Goal: Task Accomplishment & Management: Manage account settings

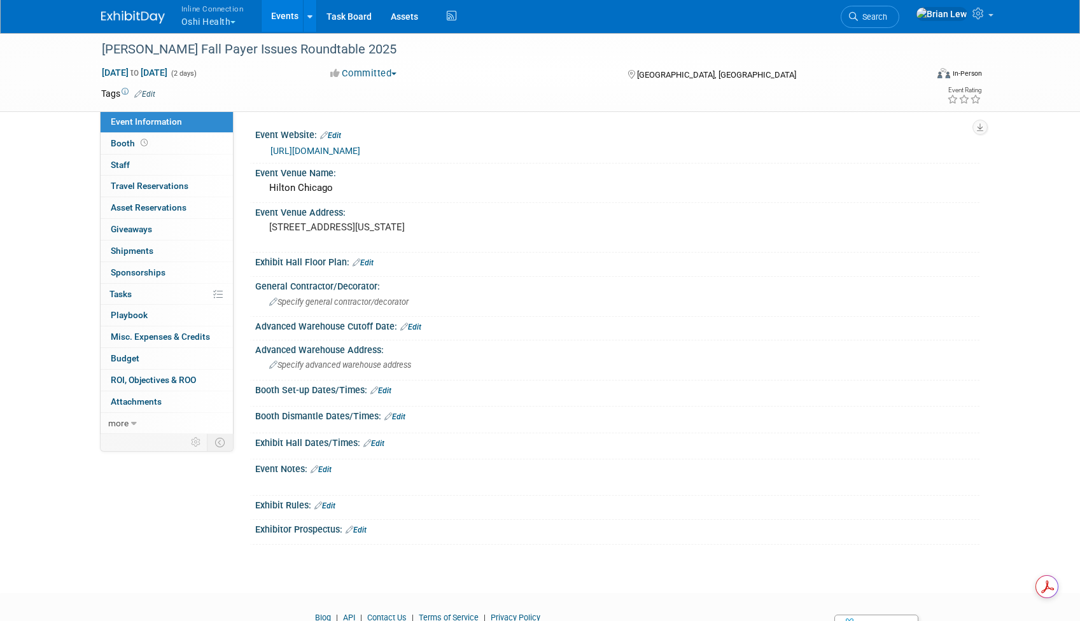
click at [384, 389] on link "Edit" at bounding box center [380, 390] width 21 height 9
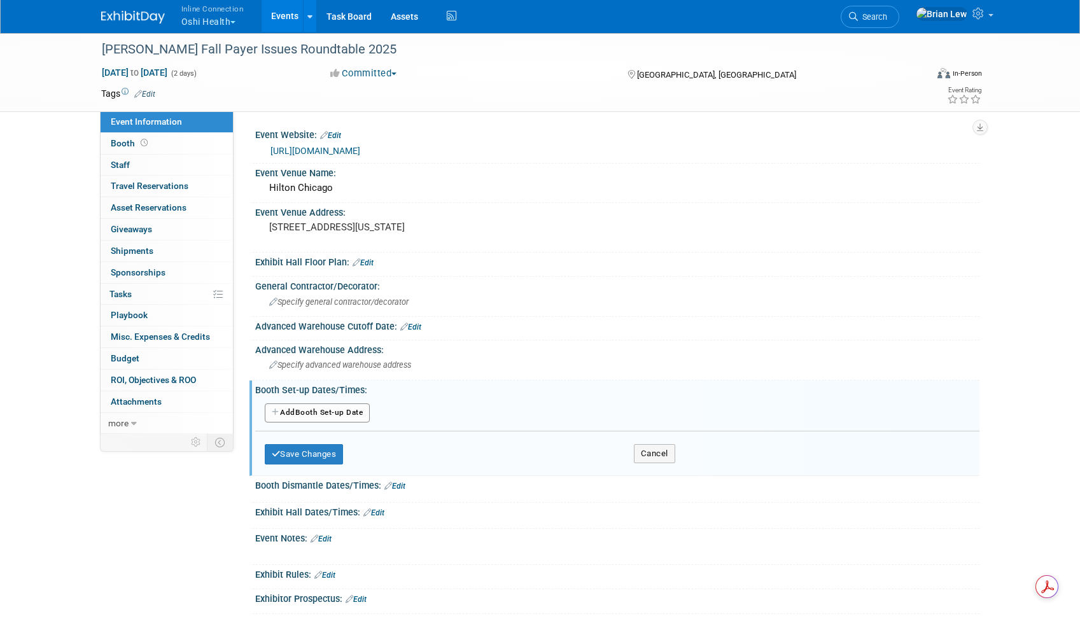
click at [330, 416] on button "Add Another Booth Set-up Date" at bounding box center [318, 412] width 106 height 19
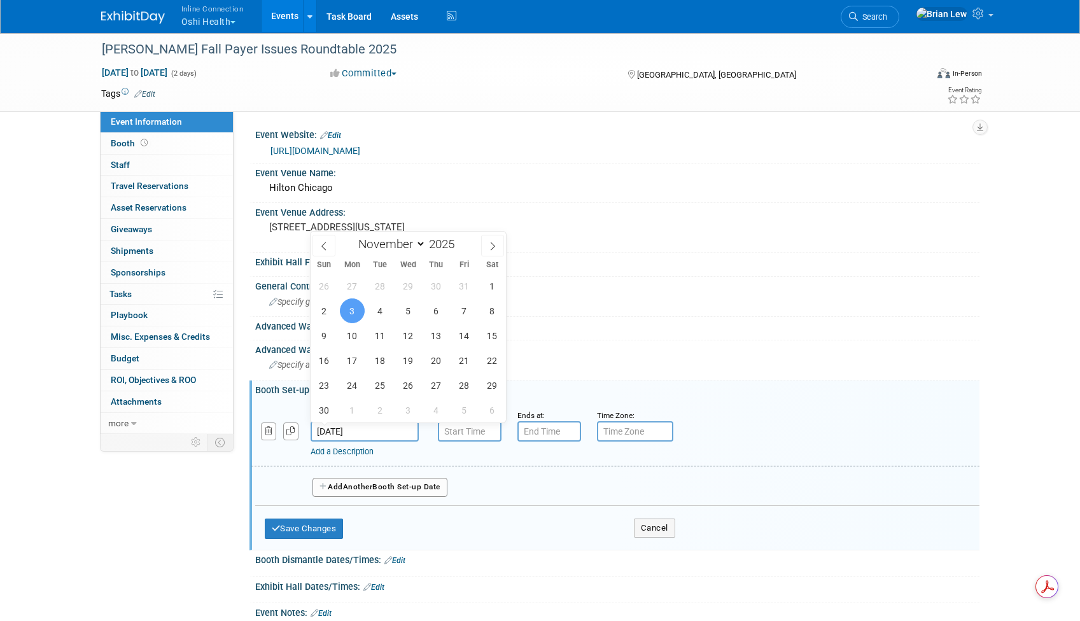
click at [363, 437] on input "Nov 3, 2025" at bounding box center [365, 431] width 108 height 20
click at [326, 307] on span "2" at bounding box center [324, 310] width 25 height 25
type input "Nov 2, 2025"
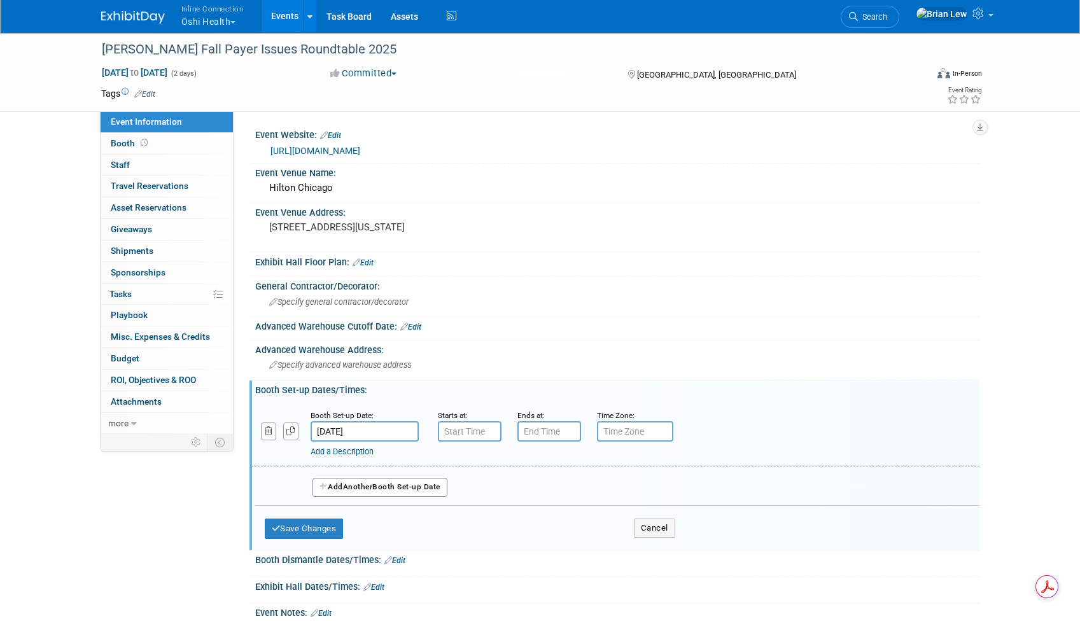
click at [498, 453] on div "Add a Description" at bounding box center [583, 451] width 544 height 11
click at [463, 434] on input "7:00 AM" at bounding box center [470, 431] width 64 height 20
click at [461, 497] on span "07" at bounding box center [467, 490] width 24 height 23
click at [465, 495] on td "04" at bounding box center [461, 498] width 41 height 34
click at [575, 495] on button "AM" at bounding box center [578, 490] width 23 height 22
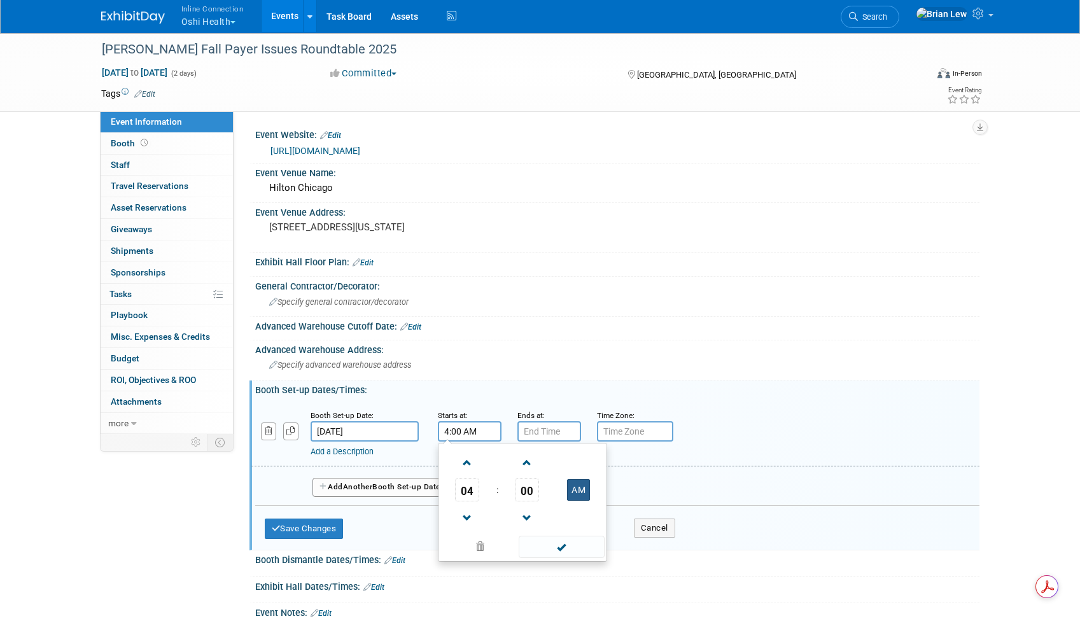
type input "4:00 PM"
click at [541, 423] on input "7:00 PM" at bounding box center [549, 431] width 64 height 20
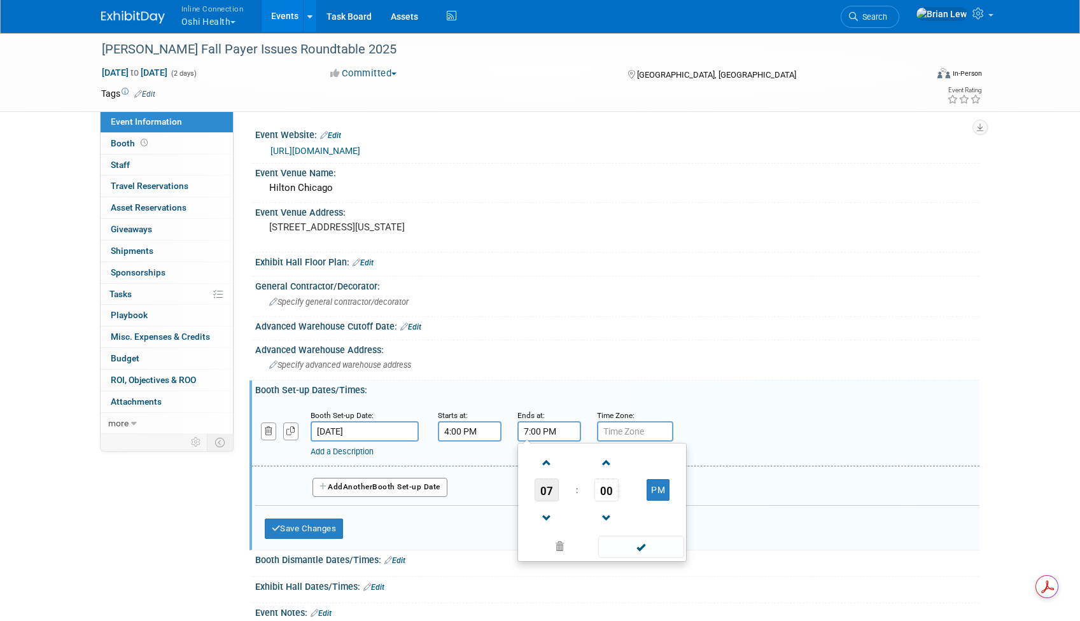
click at [547, 490] on span "07" at bounding box center [547, 490] width 24 height 23
click at [581, 530] on td "09" at bounding box center [581, 532] width 41 height 34
type input "9:00 PM"
click at [631, 545] on span at bounding box center [641, 547] width 86 height 22
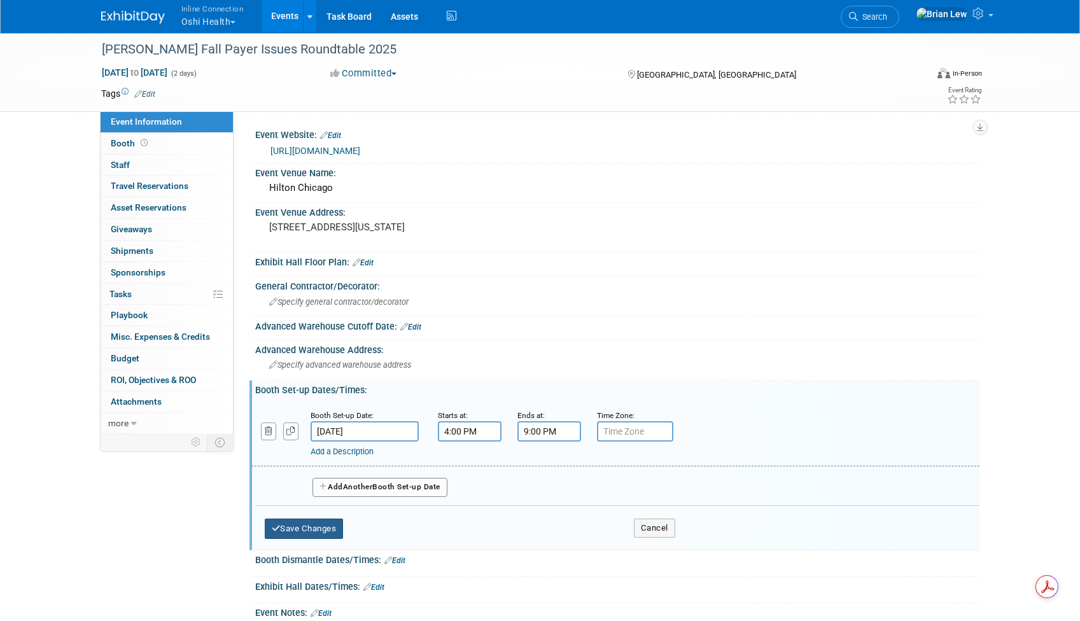
click at [328, 528] on button "Save Changes" at bounding box center [304, 529] width 79 height 20
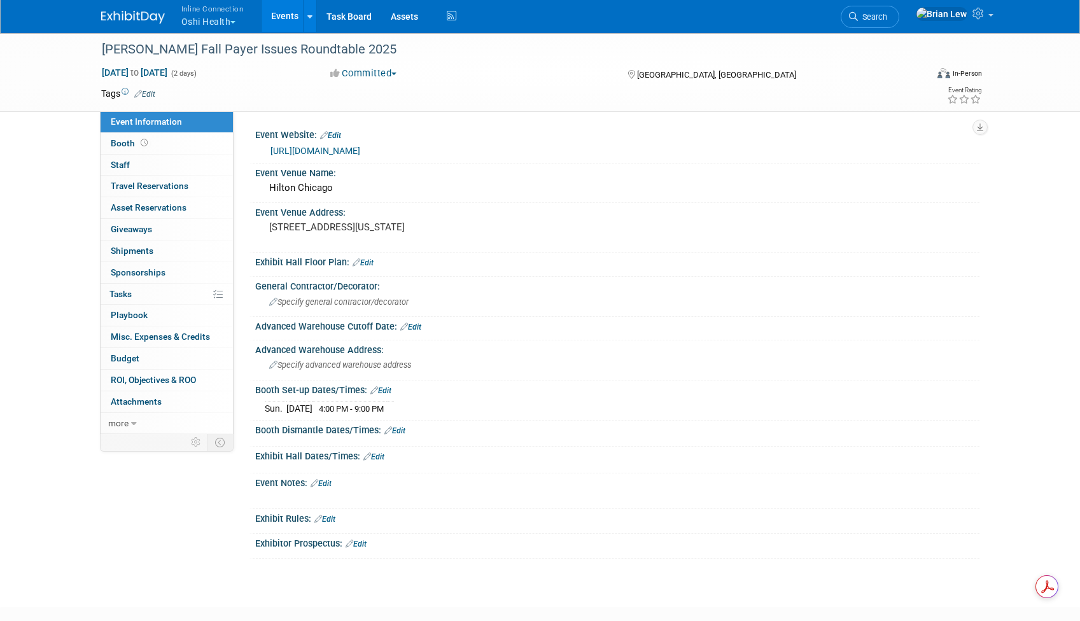
click at [400, 427] on link "Edit" at bounding box center [394, 430] width 21 height 9
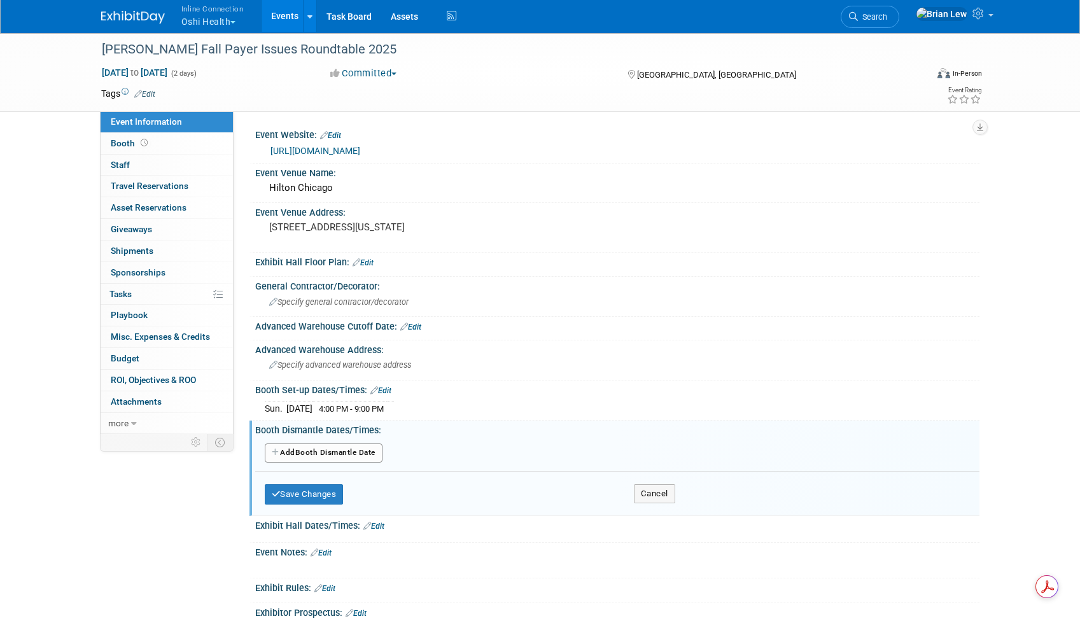
click at [362, 453] on button "Add Another Booth Dismantle Date" at bounding box center [324, 453] width 118 height 19
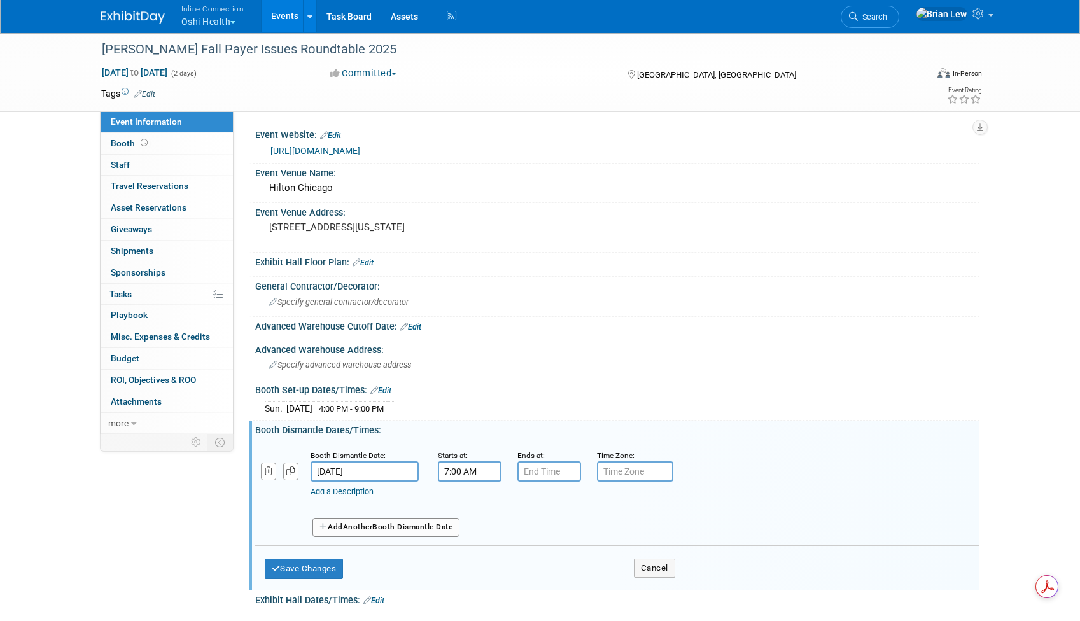
click at [447, 470] on input "7:00 AM" at bounding box center [470, 471] width 64 height 20
click at [462, 531] on span "07" at bounding box center [467, 530] width 24 height 23
click at [495, 537] on td "05" at bounding box center [502, 538] width 41 height 34
click at [582, 527] on button "AM" at bounding box center [578, 530] width 23 height 22
type input "5:00 PM"
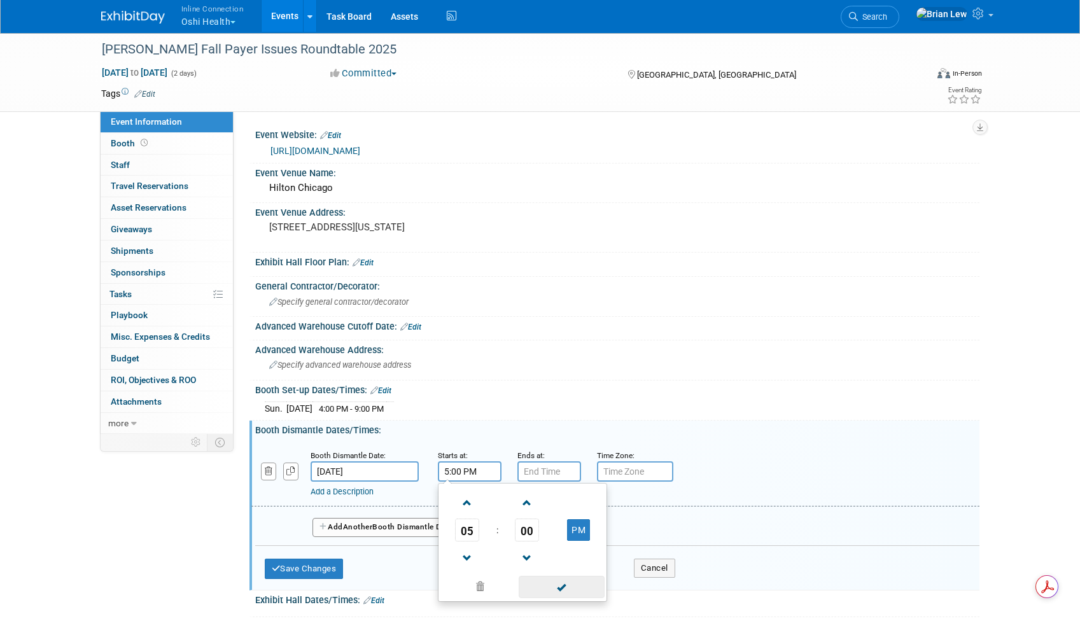
click at [577, 589] on span at bounding box center [562, 587] width 86 height 22
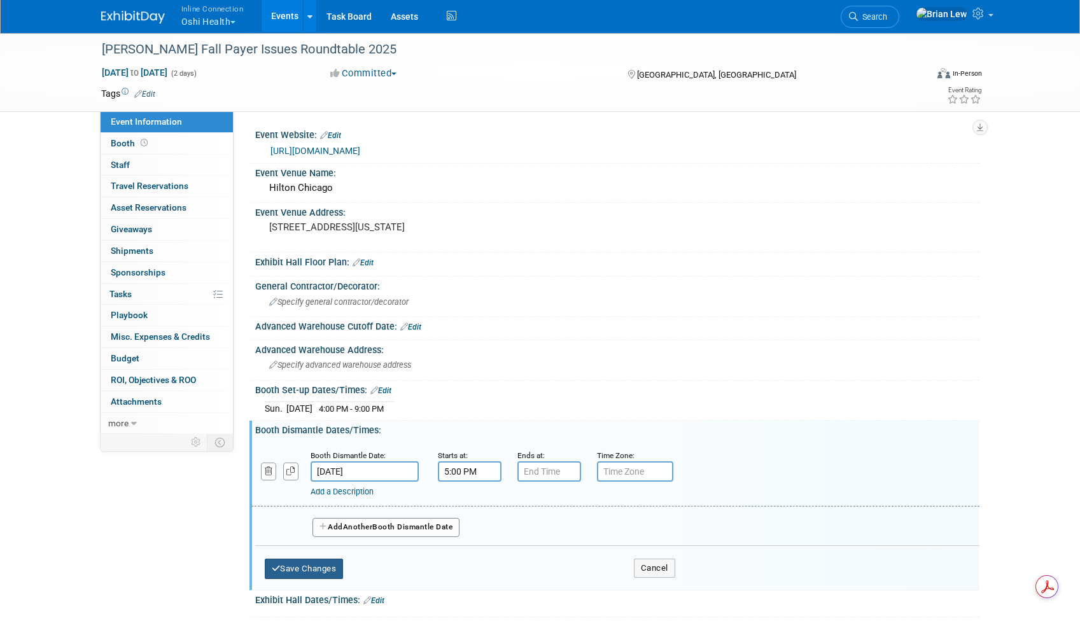
click at [325, 564] on button "Save Changes" at bounding box center [304, 569] width 79 height 20
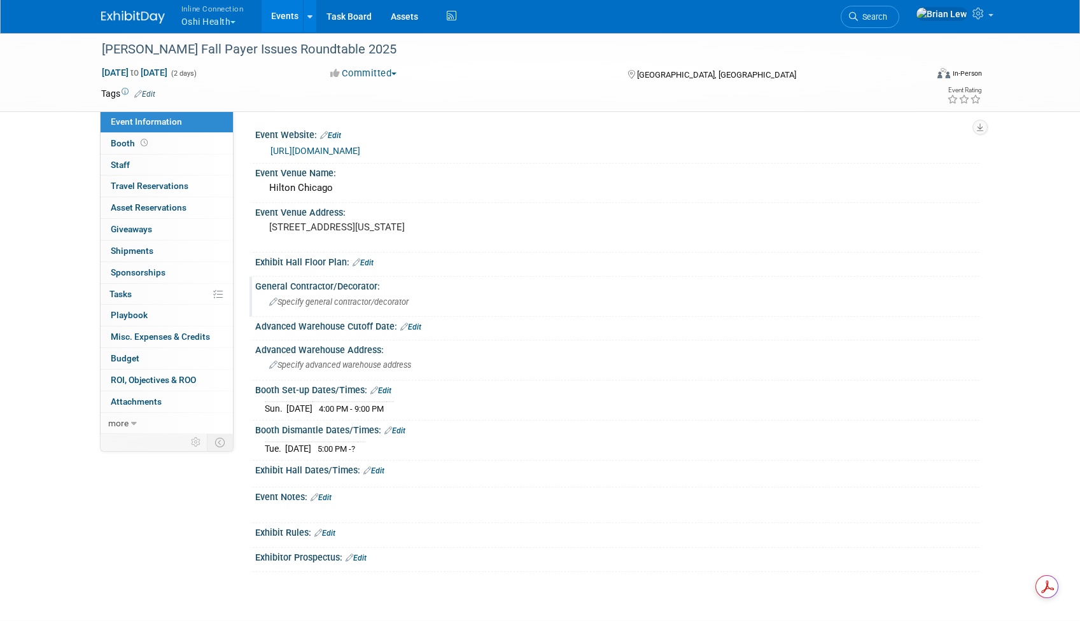
click at [367, 305] on span "Specify general contractor/decorator" at bounding box center [338, 302] width 139 height 10
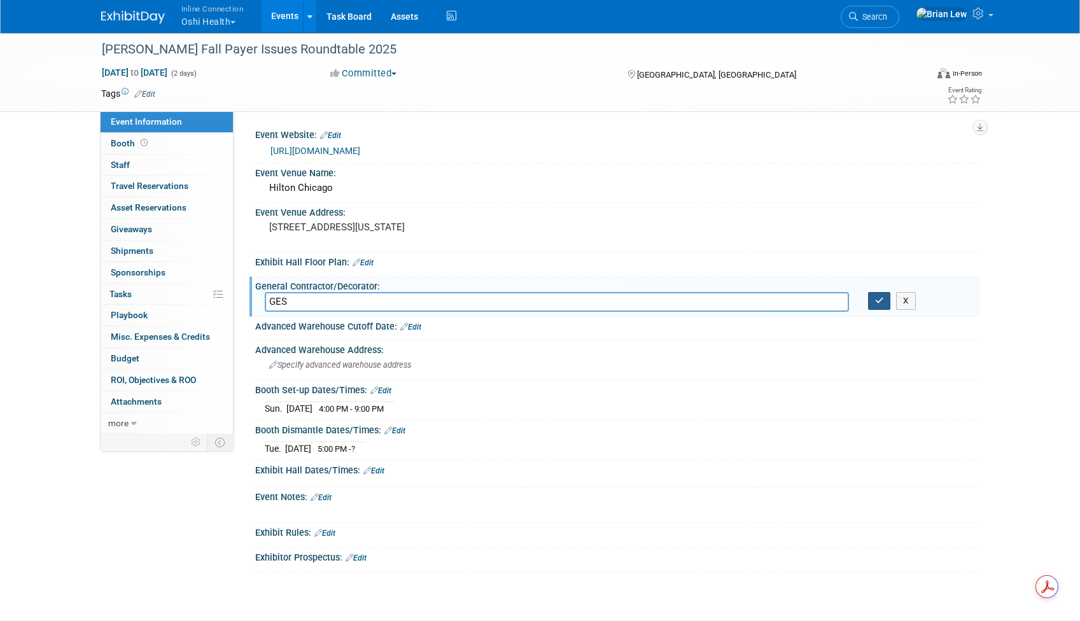
type input "GES"
click at [877, 304] on icon "button" at bounding box center [879, 301] width 9 height 8
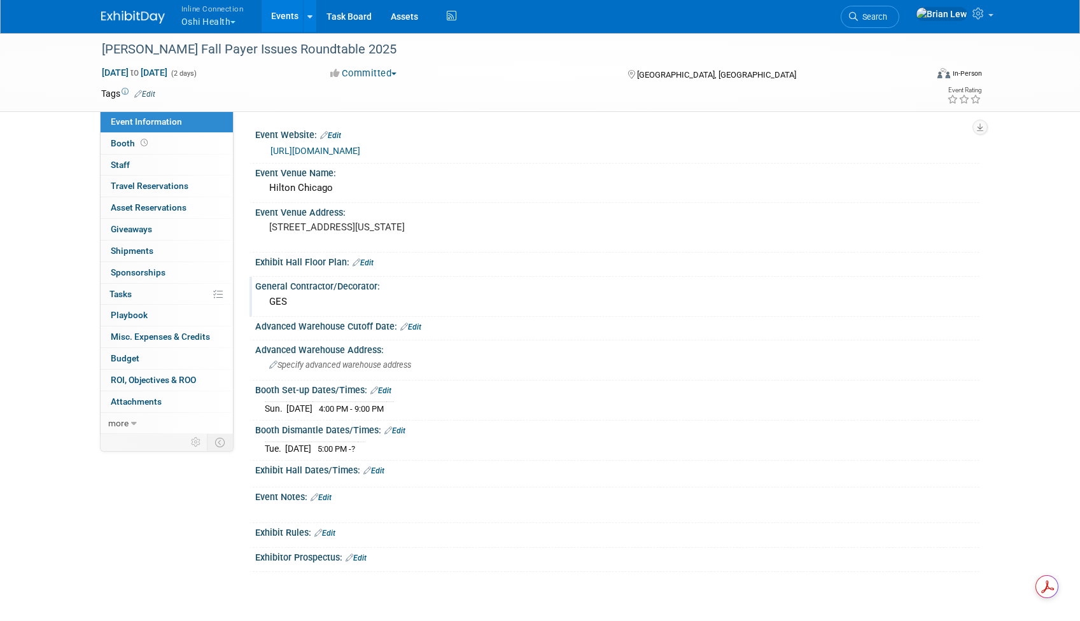
click at [378, 468] on link "Edit" at bounding box center [373, 471] width 21 height 9
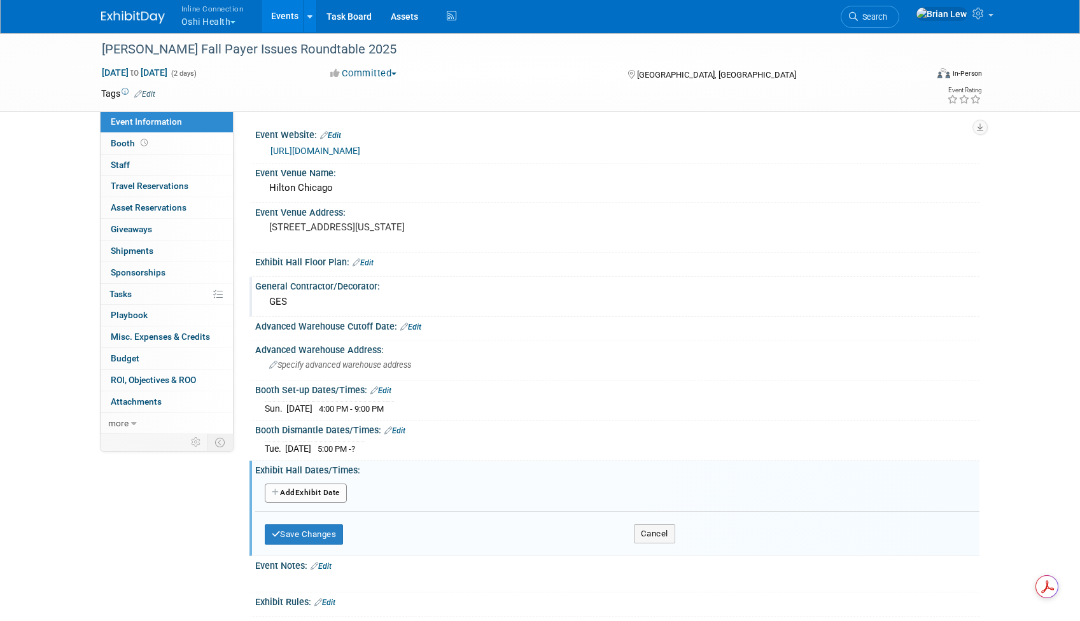
click at [294, 484] on button "Add Another Exhibit Date" at bounding box center [306, 493] width 82 height 19
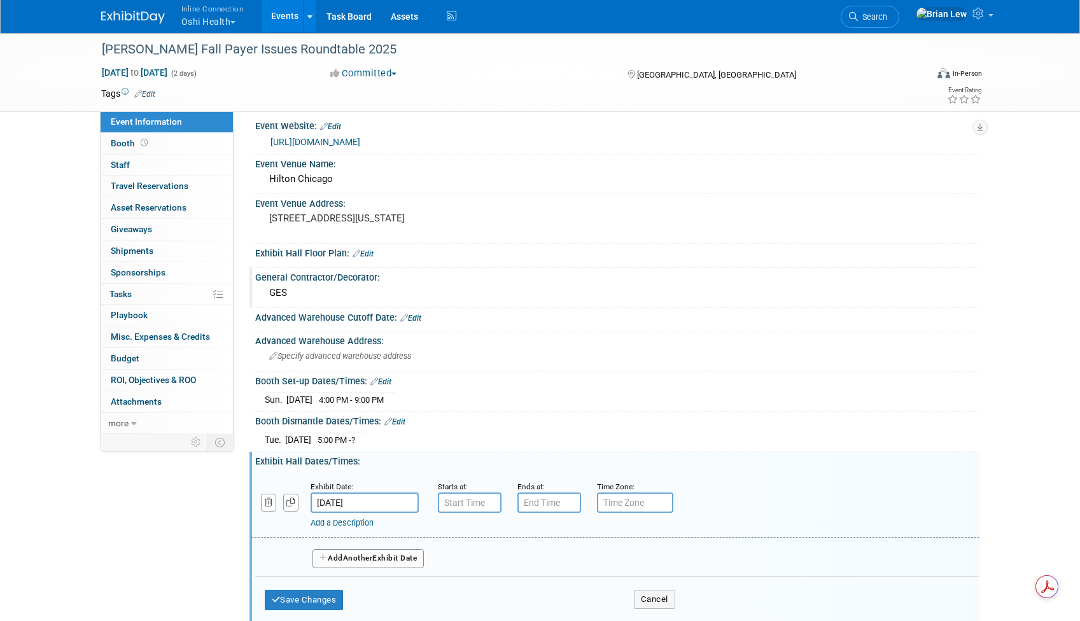
scroll to position [25, 0]
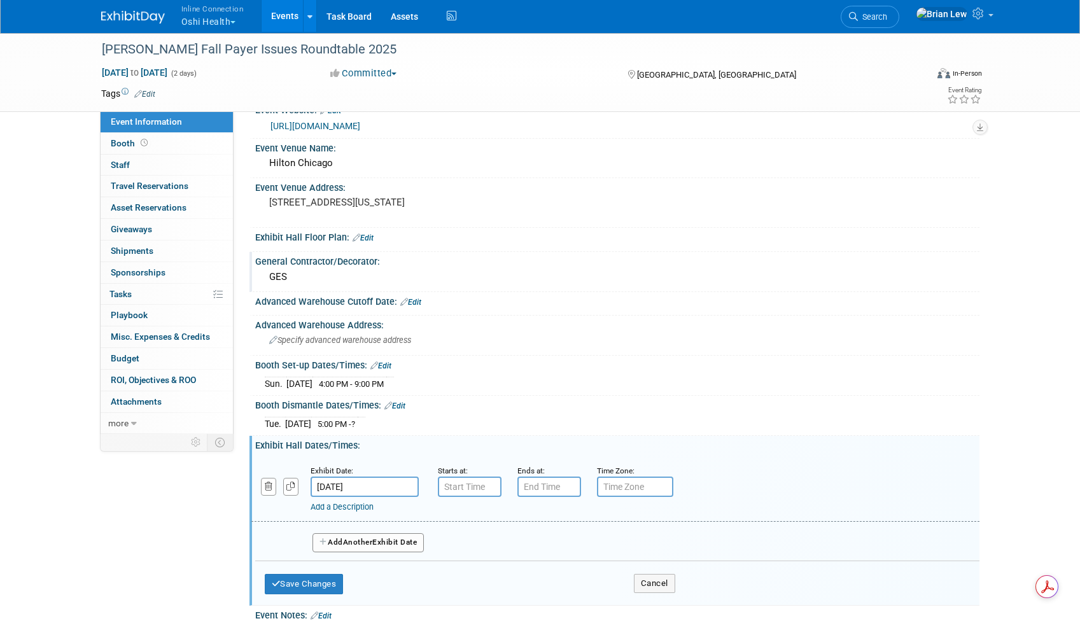
type input "7:00 AM"
click at [459, 488] on input "7:00 AM" at bounding box center [470, 487] width 64 height 20
click at [544, 480] on input "7:00 PM" at bounding box center [549, 487] width 64 height 20
click at [549, 551] on span "07" at bounding box center [547, 545] width 24 height 23
click at [580, 554] on td "05" at bounding box center [581, 553] width 41 height 34
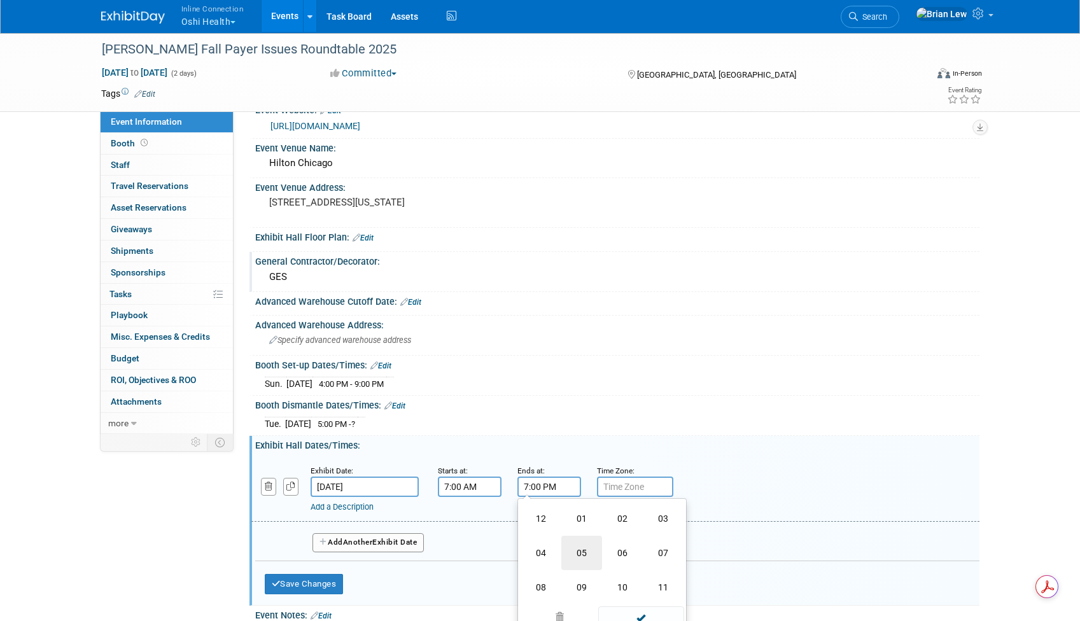
type input "5:00 PM"
click at [373, 543] on span "Another" at bounding box center [358, 542] width 30 height 9
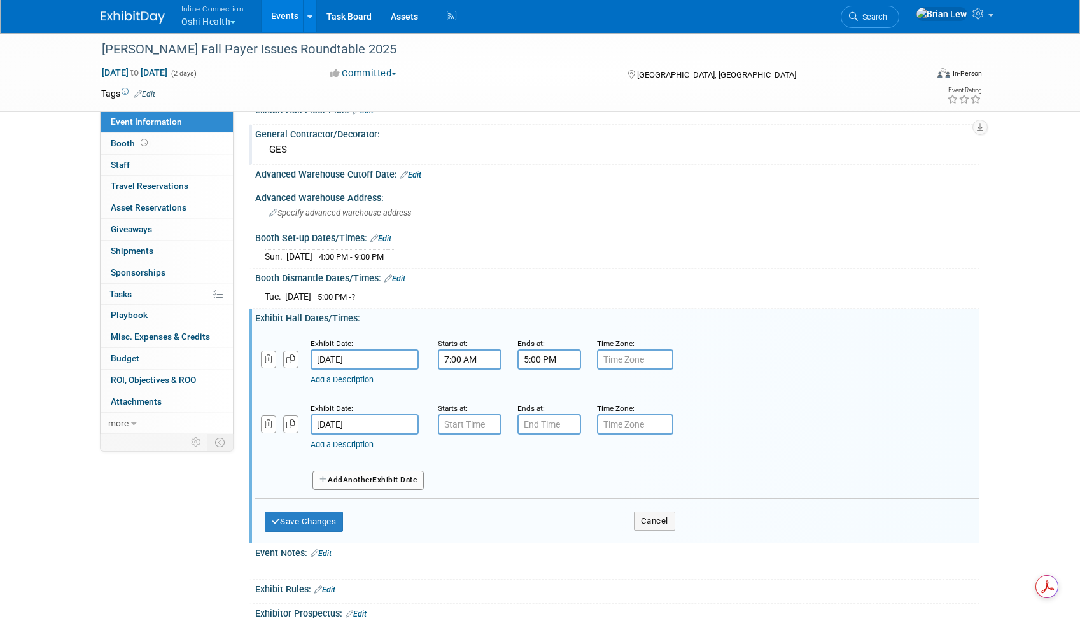
scroll to position [153, 0]
type input "7:00 AM"
click at [466, 419] on input "7:00 AM" at bounding box center [470, 423] width 64 height 20
click at [564, 424] on input "7:00 PM" at bounding box center [549, 423] width 64 height 20
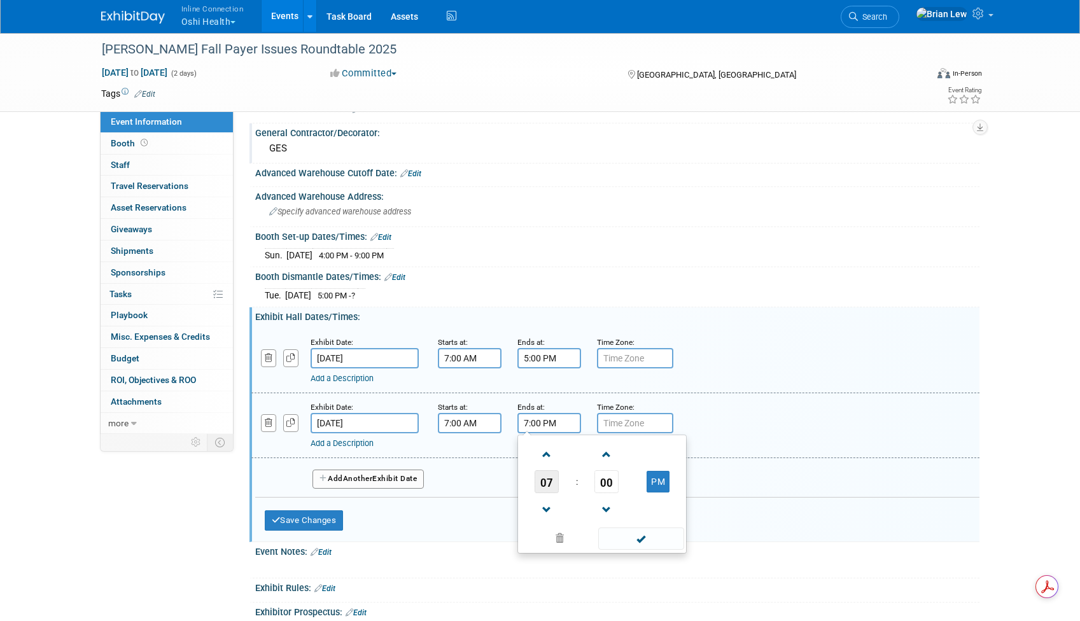
click at [547, 482] on span "07" at bounding box center [547, 481] width 24 height 23
click at [572, 483] on td "05" at bounding box center [581, 489] width 41 height 34
type input "5:00 PM"
click at [305, 519] on button "Save Changes" at bounding box center [304, 520] width 79 height 20
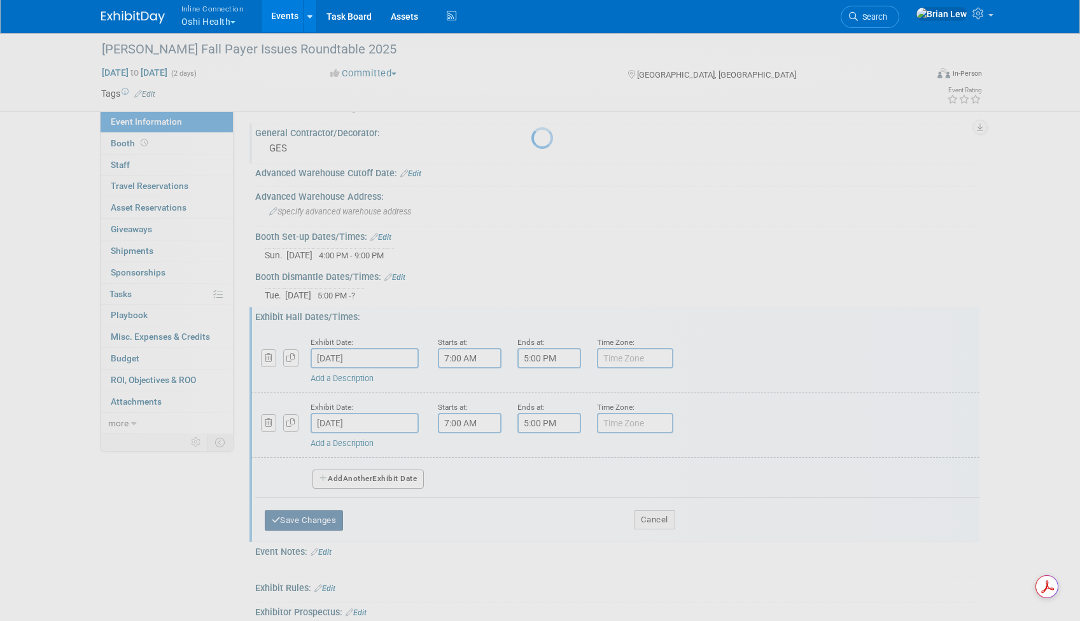
scroll to position [84, 0]
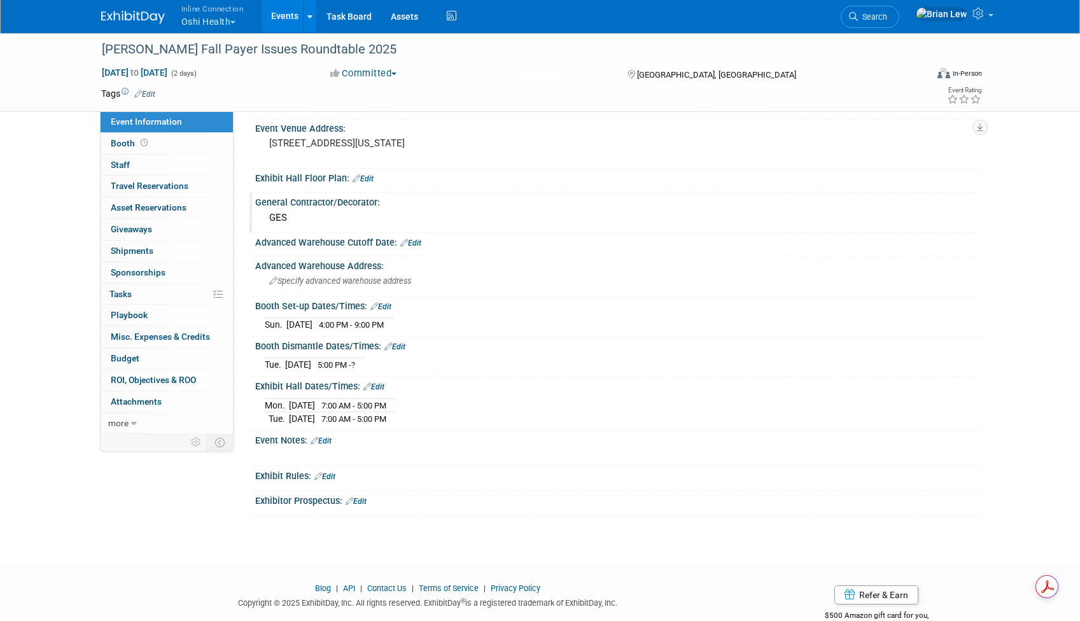
click at [233, 22] on span "button" at bounding box center [232, 22] width 5 height 3
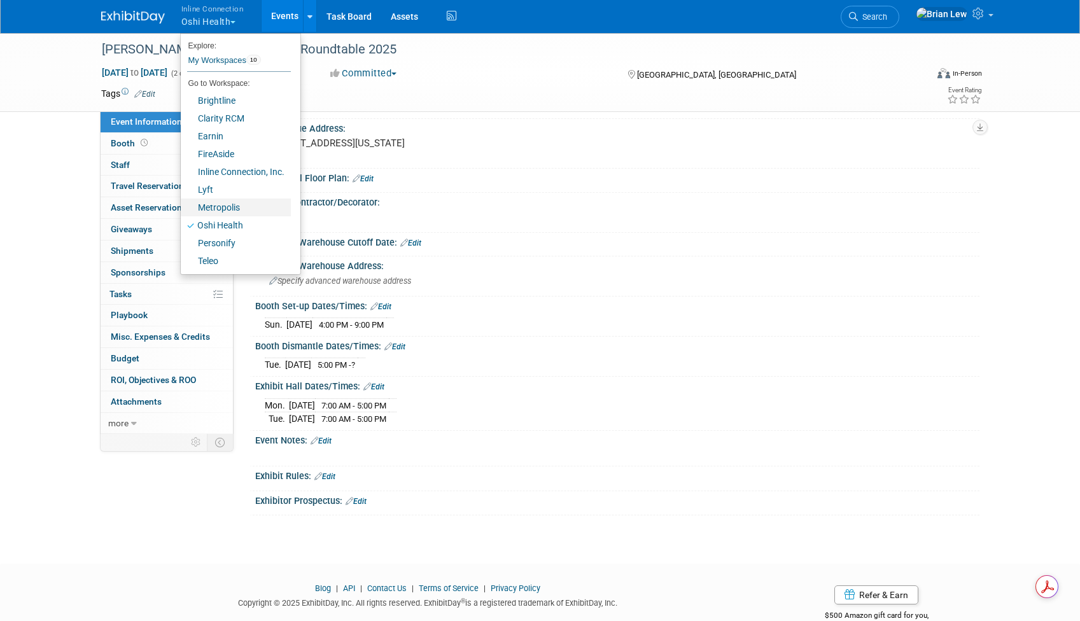
click at [243, 211] on link "Metropolis" at bounding box center [236, 208] width 110 height 18
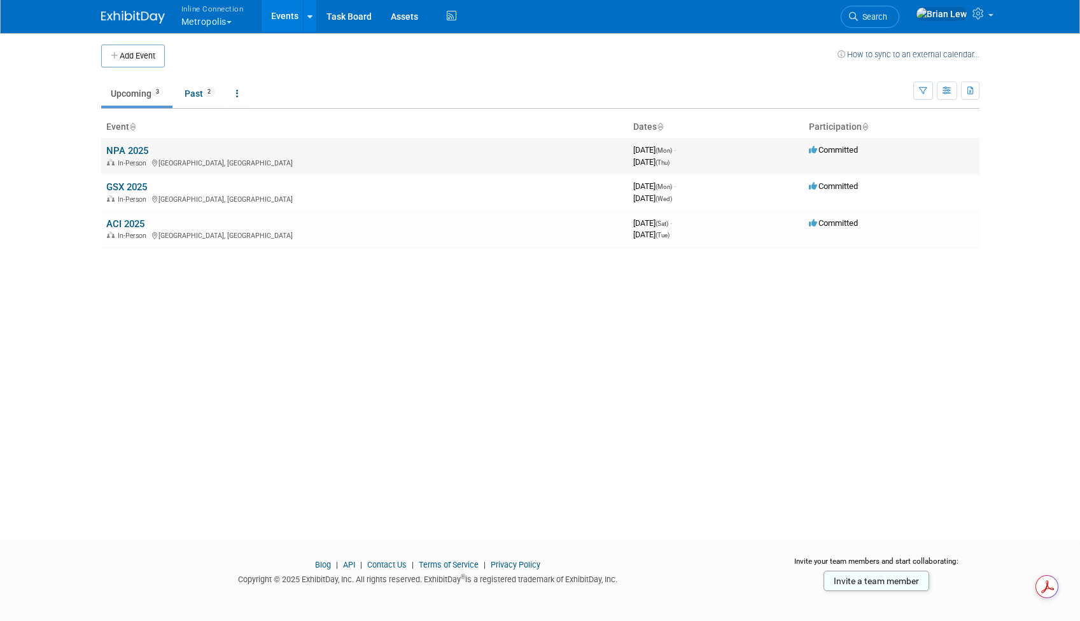
click at [146, 150] on link "NPA 2025" at bounding box center [127, 150] width 42 height 11
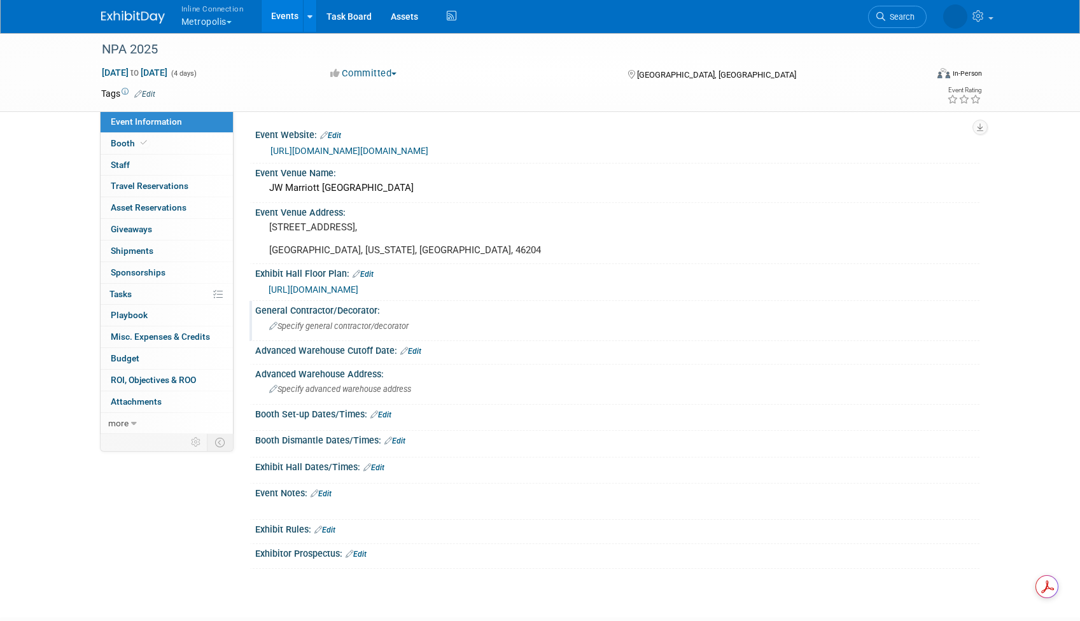
click at [330, 332] on div "Specify general contractor/decorator" at bounding box center [617, 326] width 705 height 20
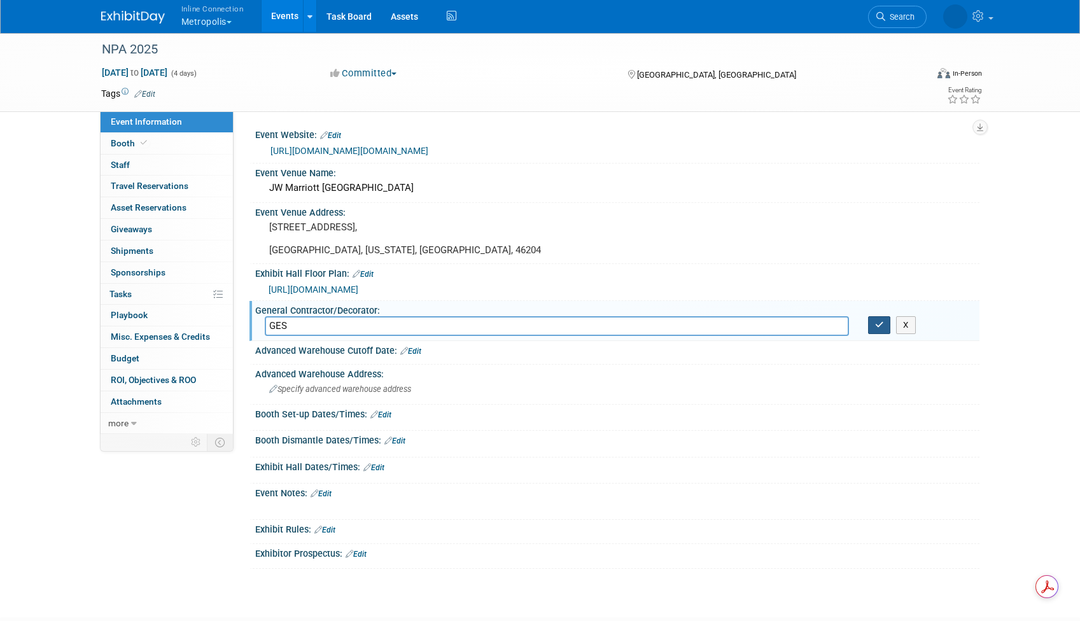
type input "GES"
click at [873, 325] on button "button" at bounding box center [879, 325] width 23 height 18
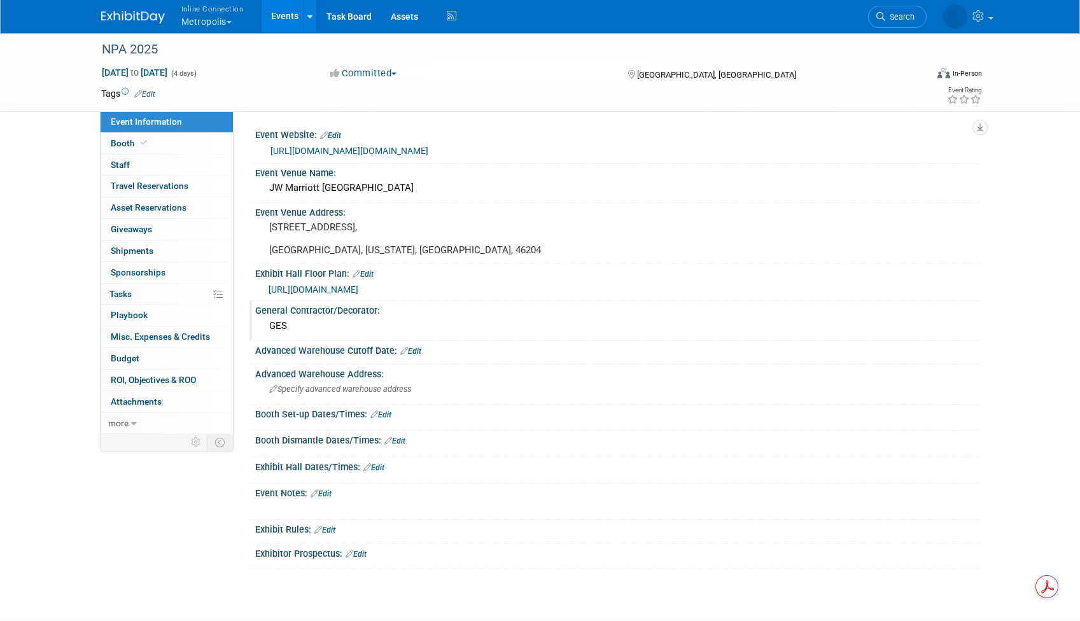
click at [414, 350] on link "Edit" at bounding box center [410, 351] width 21 height 9
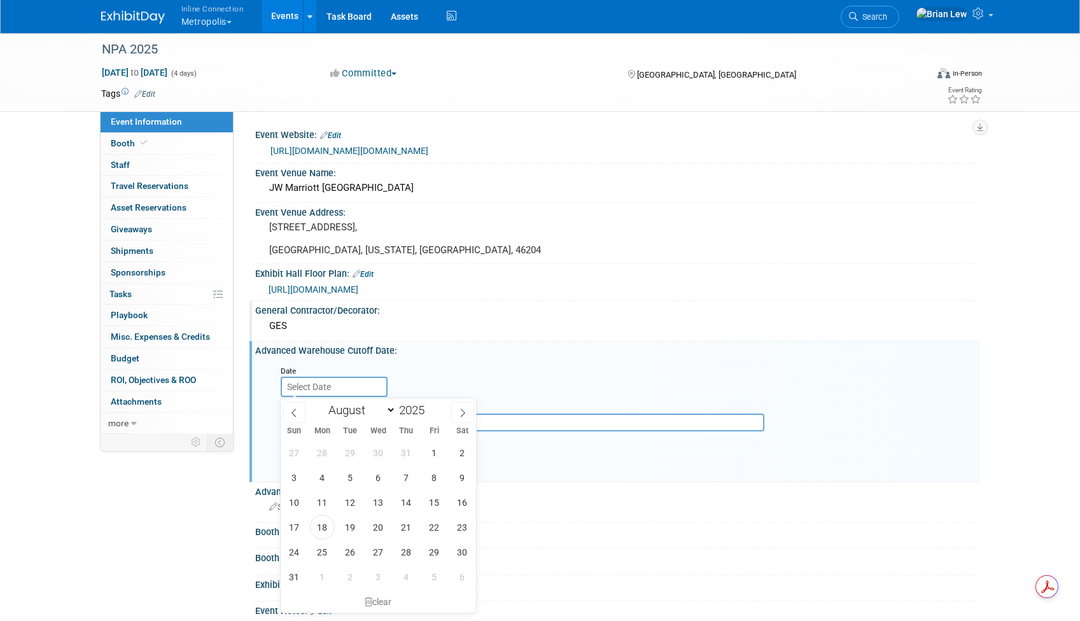
click at [335, 387] on input "text" at bounding box center [334, 387] width 107 height 20
click at [467, 412] on icon at bounding box center [462, 413] width 9 height 9
select select "8"
click at [357, 453] on span "2" at bounding box center [350, 452] width 25 height 25
type input "Sep 2, 2025"
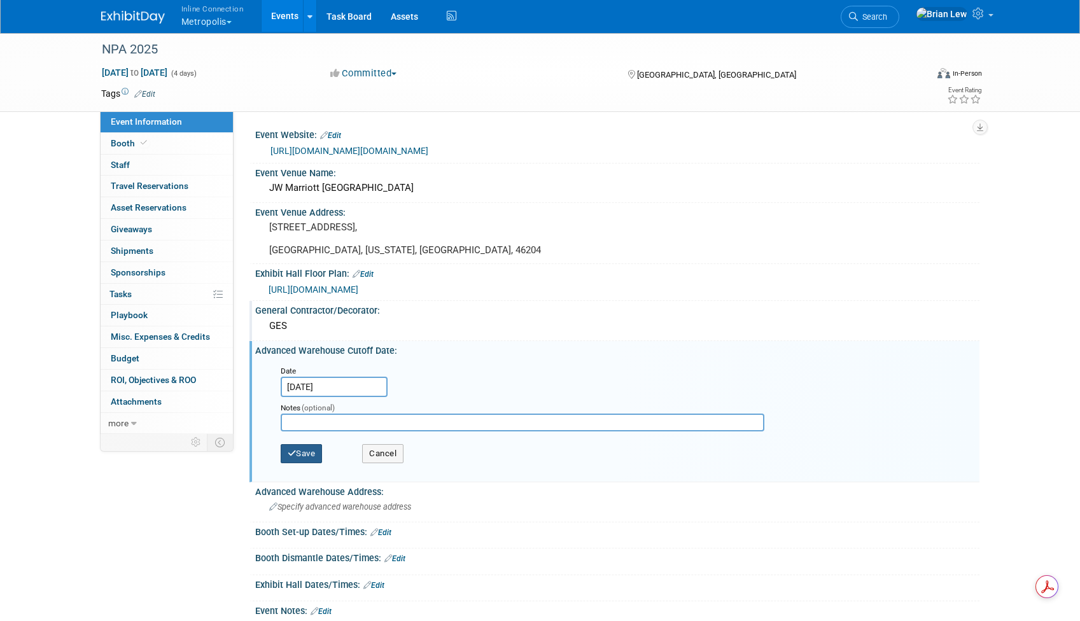
click at [318, 454] on button "Save" at bounding box center [302, 453] width 42 height 19
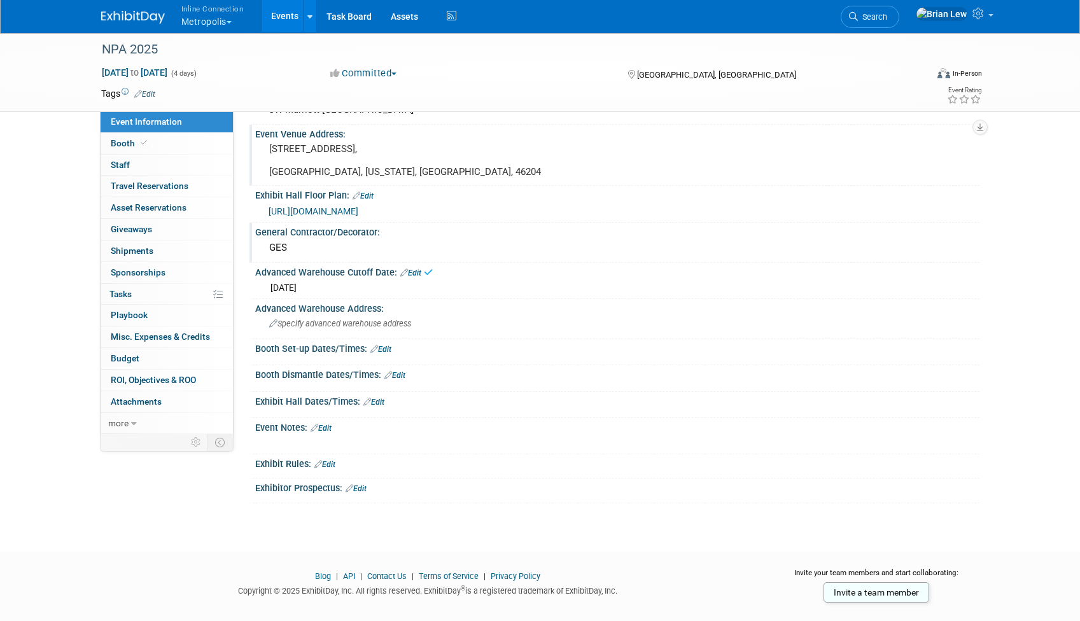
scroll to position [80, 0]
click at [403, 326] on span "Specify advanced warehouse address" at bounding box center [340, 323] width 142 height 10
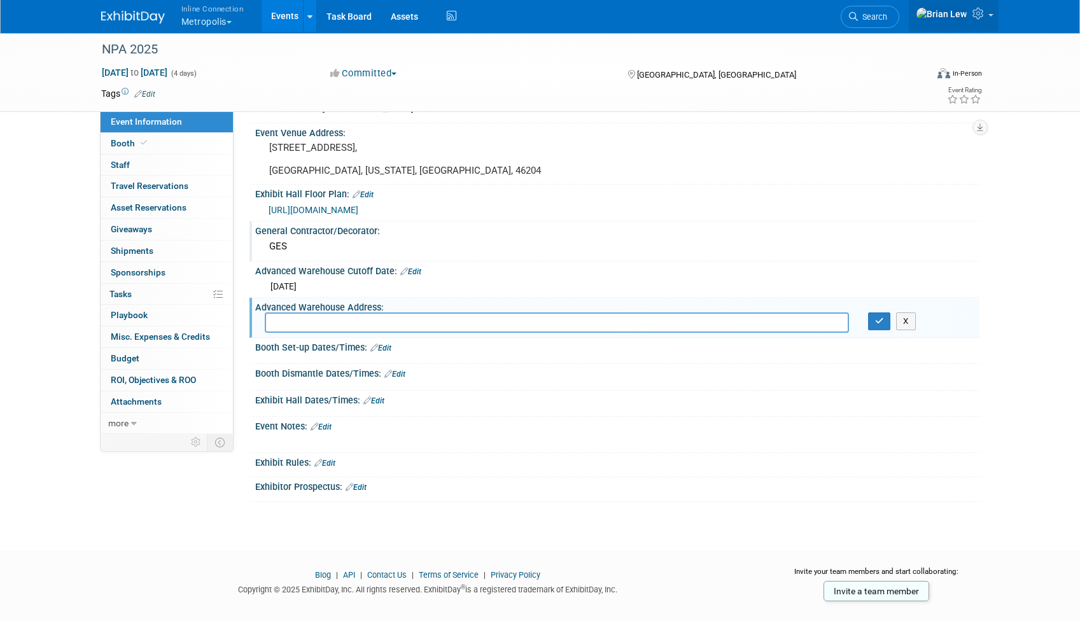
click at [992, 15] on link at bounding box center [954, 16] width 90 height 32
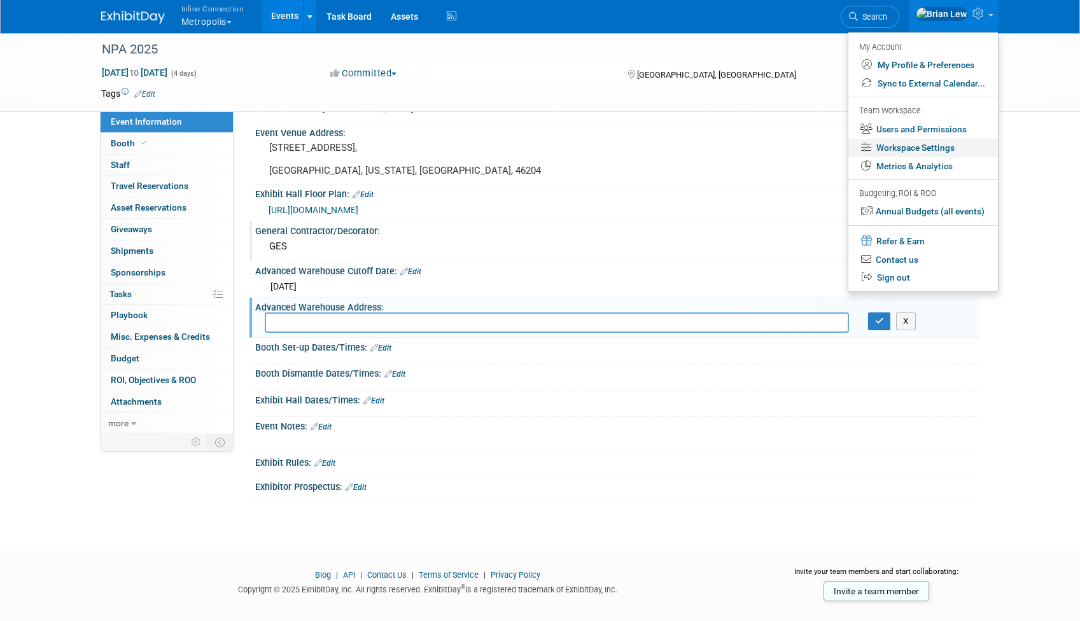
click at [941, 148] on link "Workspace Settings" at bounding box center [923, 148] width 150 height 18
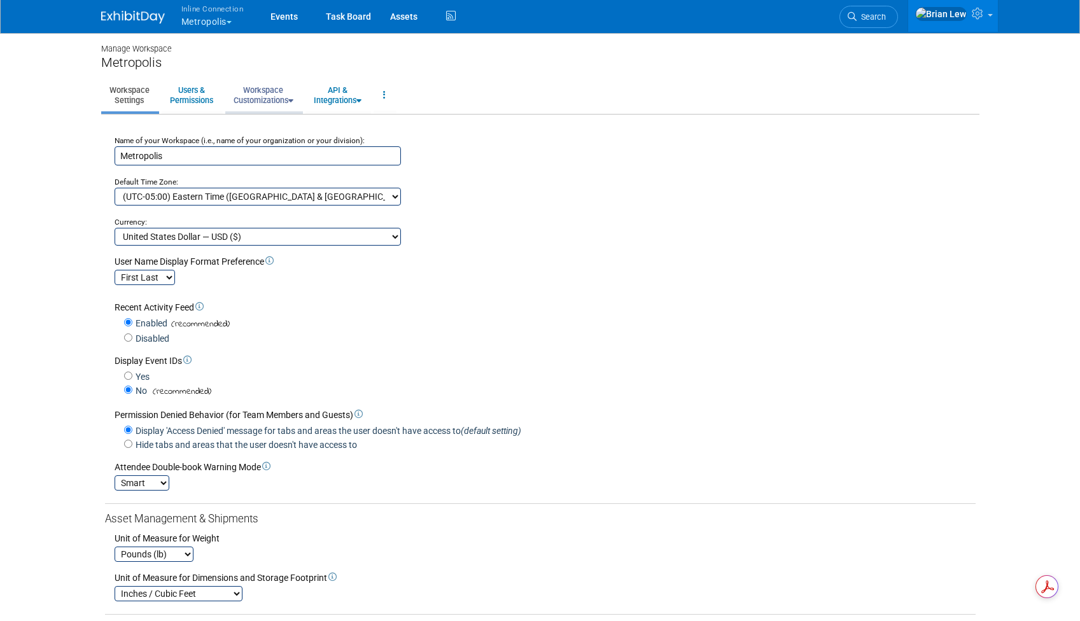
click at [293, 101] on icon at bounding box center [290, 101] width 5 height 8
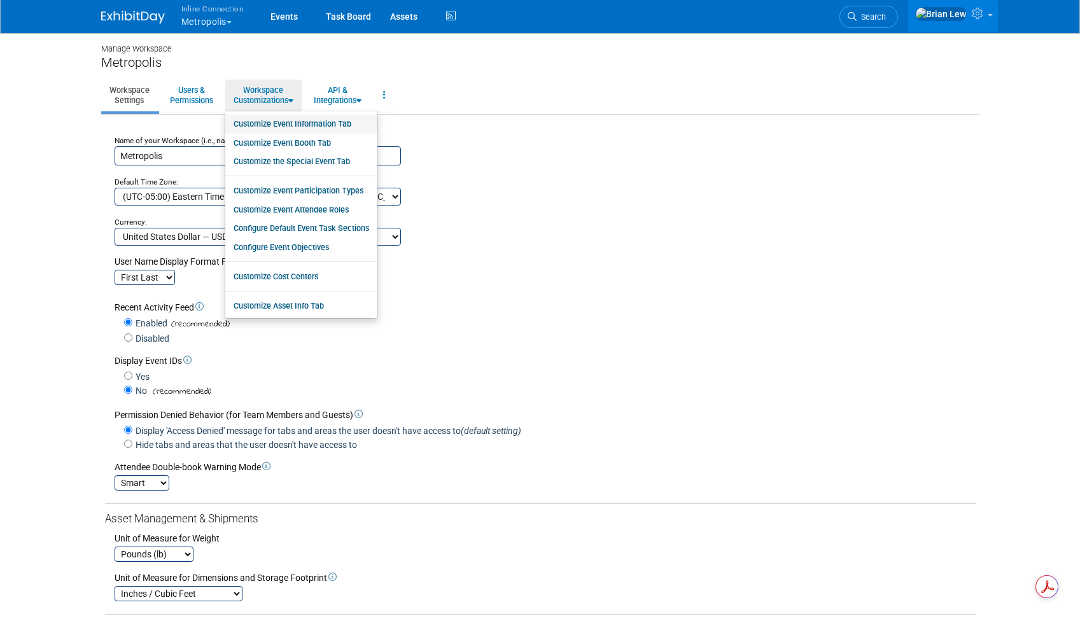
click at [340, 122] on link "Customize Event Information Tab" at bounding box center [301, 124] width 152 height 19
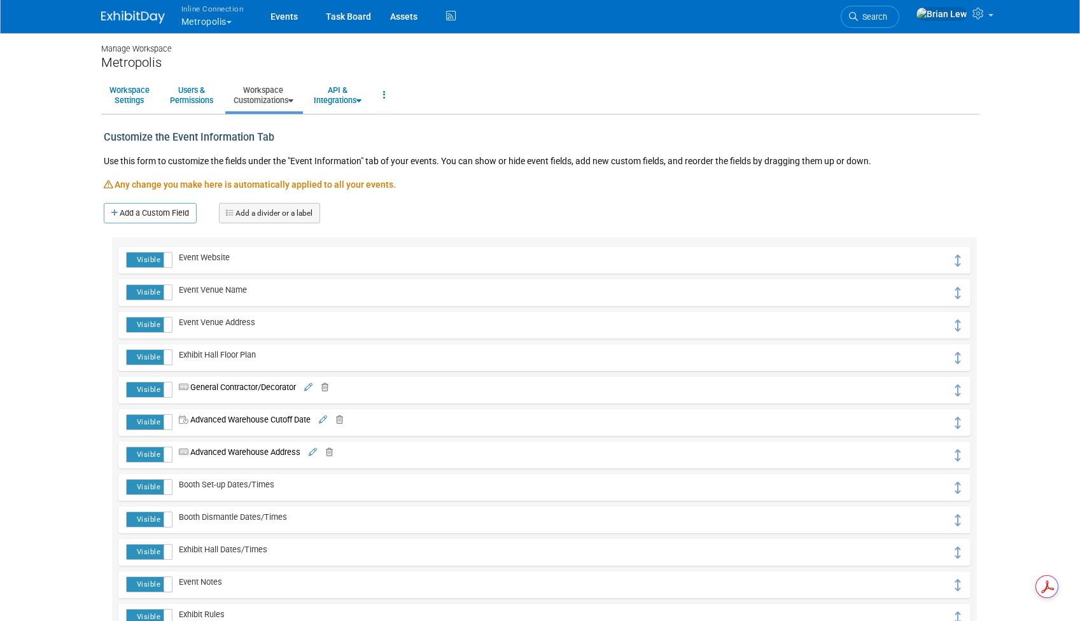
click at [311, 450] on link at bounding box center [312, 452] width 10 height 10
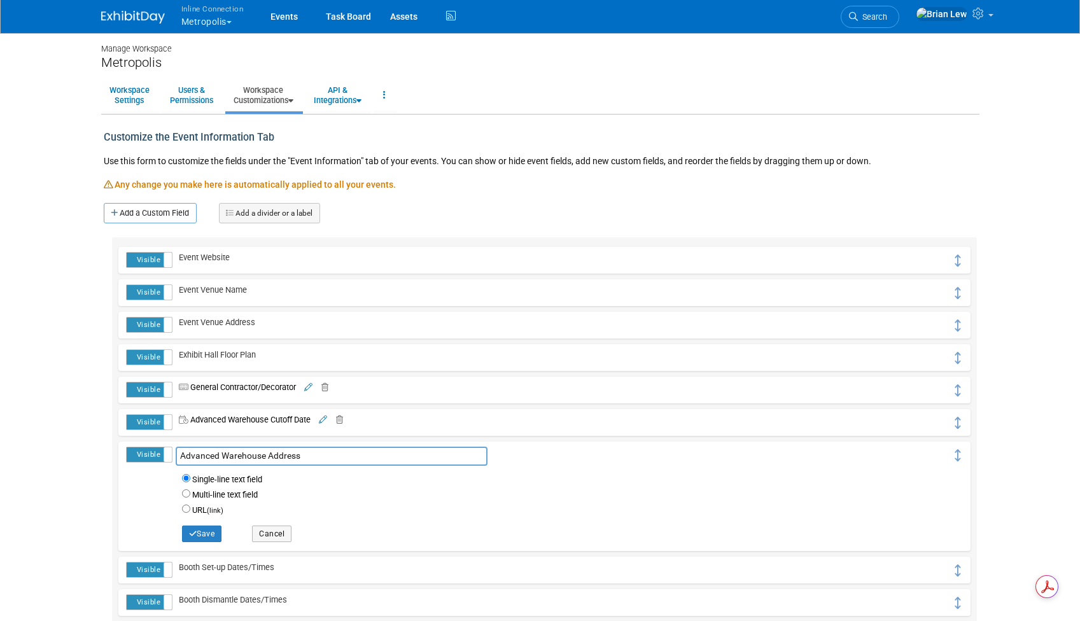
click at [206, 497] on label "Multi-line text field" at bounding box center [225, 494] width 66 height 11
click at [190, 497] on input "Multi-line text field" at bounding box center [186, 493] width 8 height 8
radio input "true"
click at [204, 533] on button "Save" at bounding box center [202, 534] width 40 height 17
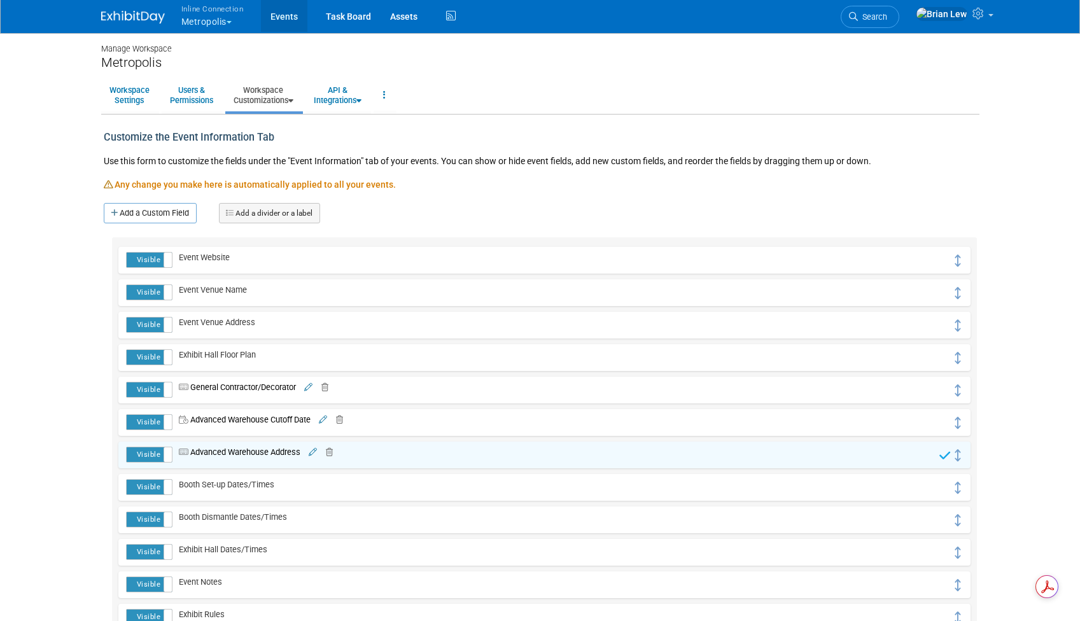
click at [271, 13] on link "Events" at bounding box center [284, 16] width 46 height 32
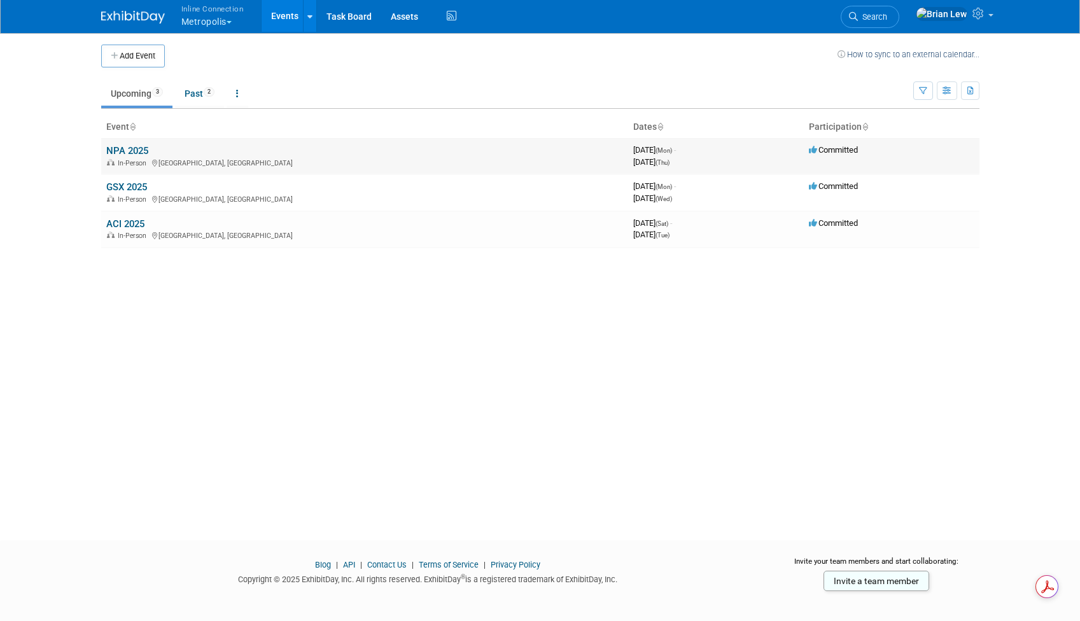
click at [127, 151] on link "NPA 2025" at bounding box center [127, 150] width 42 height 11
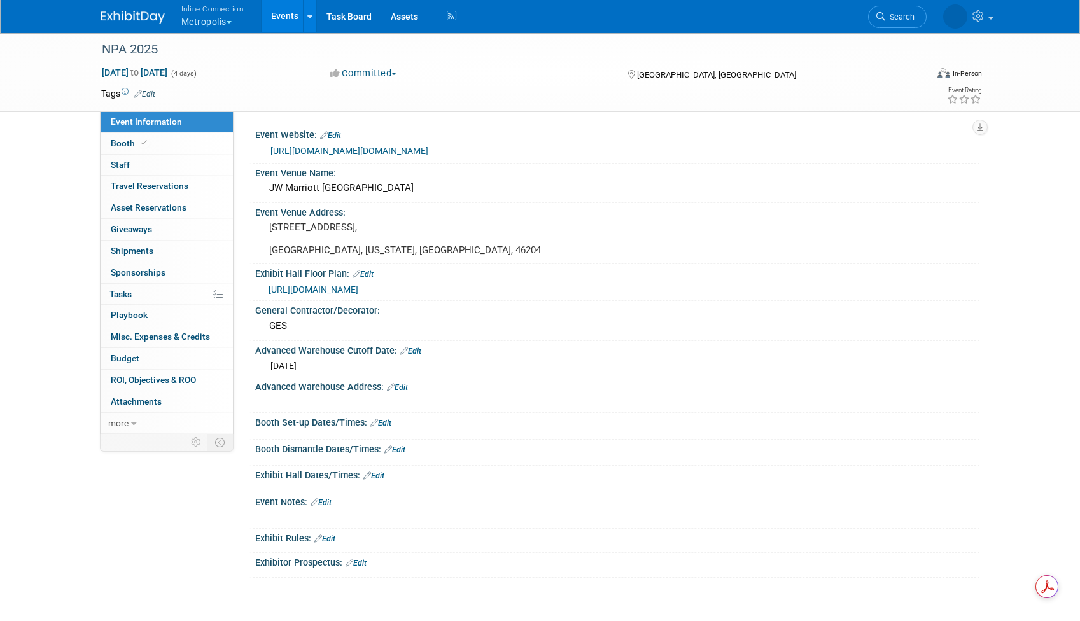
click at [399, 386] on link "Edit" at bounding box center [397, 387] width 21 height 9
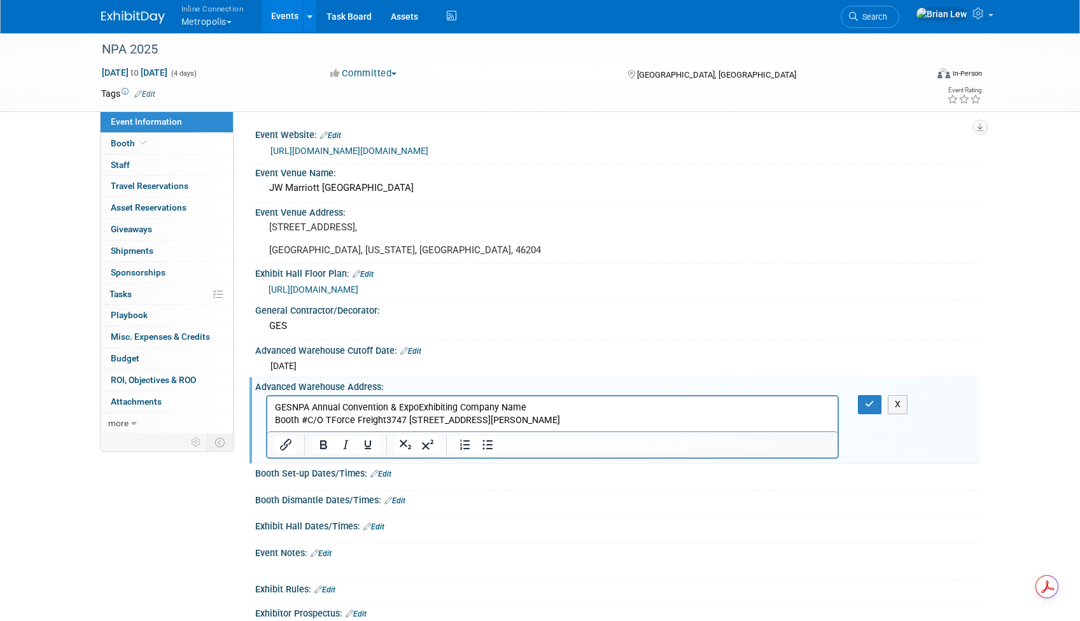
click at [291, 405] on p "GESNPA Annual Convention & ExpoExhibiting Company Name Booth #C/O TForce Freigh…" at bounding box center [552, 414] width 556 height 25
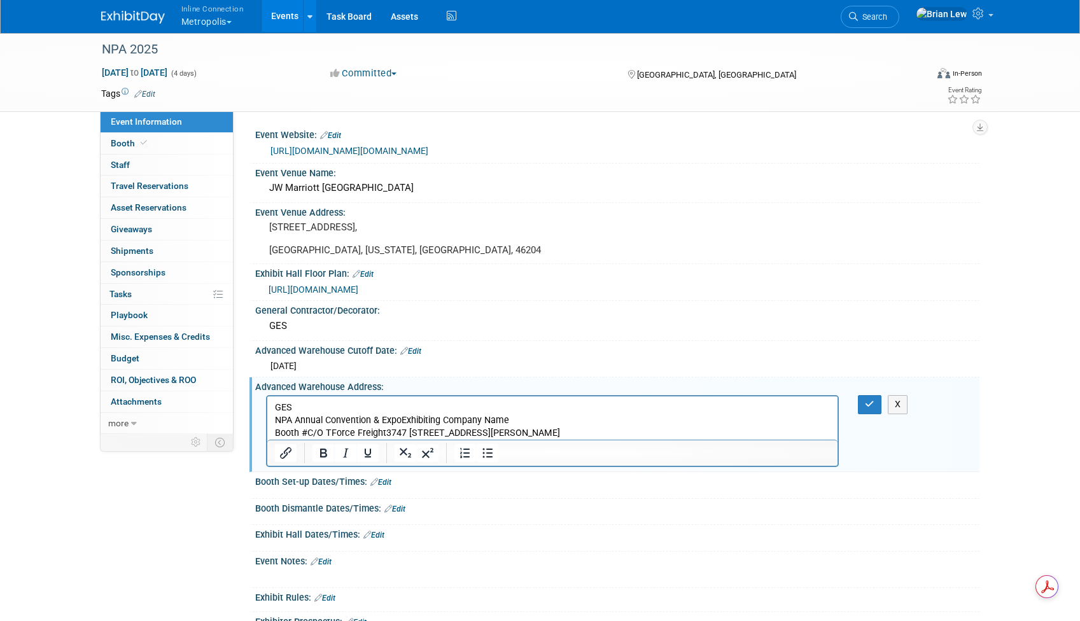
click at [402, 421] on p "NPA Annual Convention & ExpoExhibiting Company Name Booth #C/O TForce Freight37…" at bounding box center [552, 426] width 556 height 25
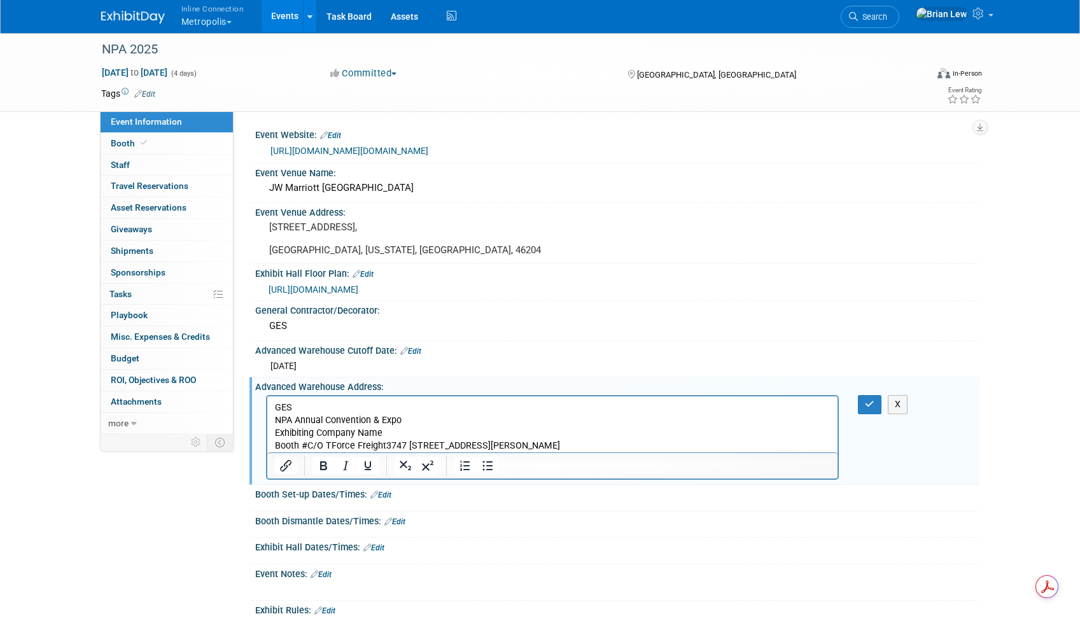
click at [306, 443] on p "Exhibiting Company Name Booth #C/O TForce Freight3747 [STREET_ADDRESS][PERSON_N…" at bounding box center [552, 439] width 556 height 25
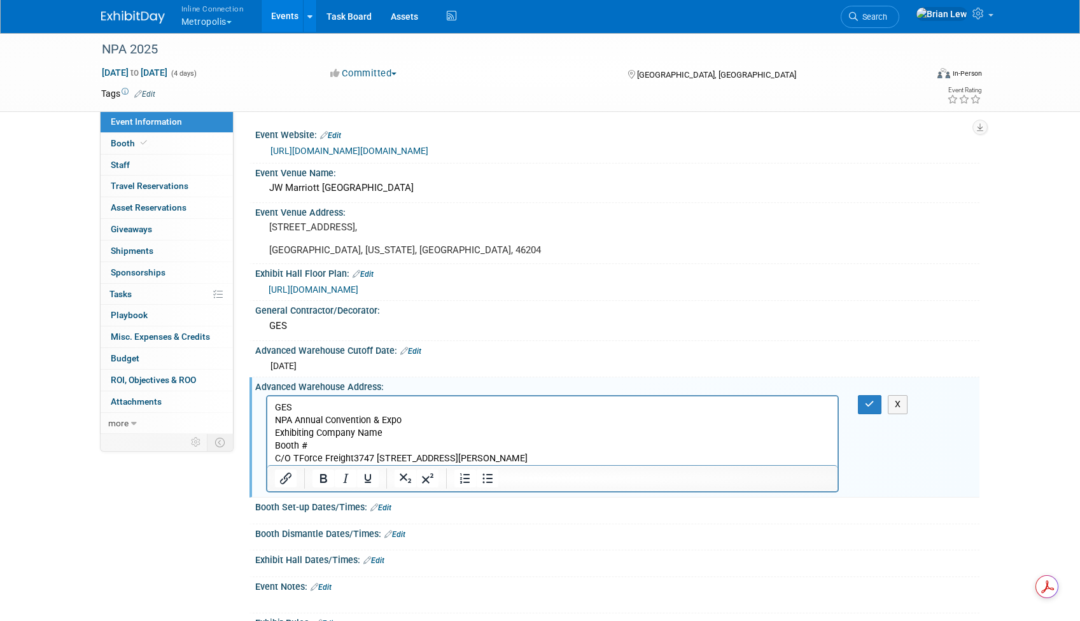
click at [350, 453] on p "C/O TForce Freight3747 [STREET_ADDRESS][PERSON_NAME]" at bounding box center [552, 458] width 556 height 13
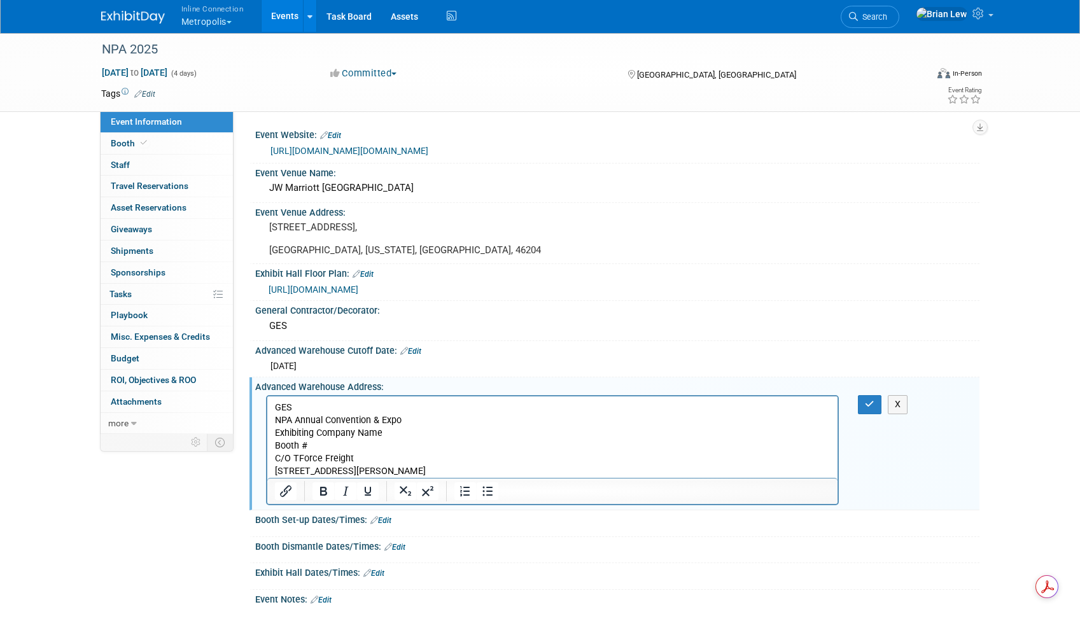
click at [346, 472] on p "[STREET_ADDRESS][PERSON_NAME]" at bounding box center [552, 471] width 556 height 13
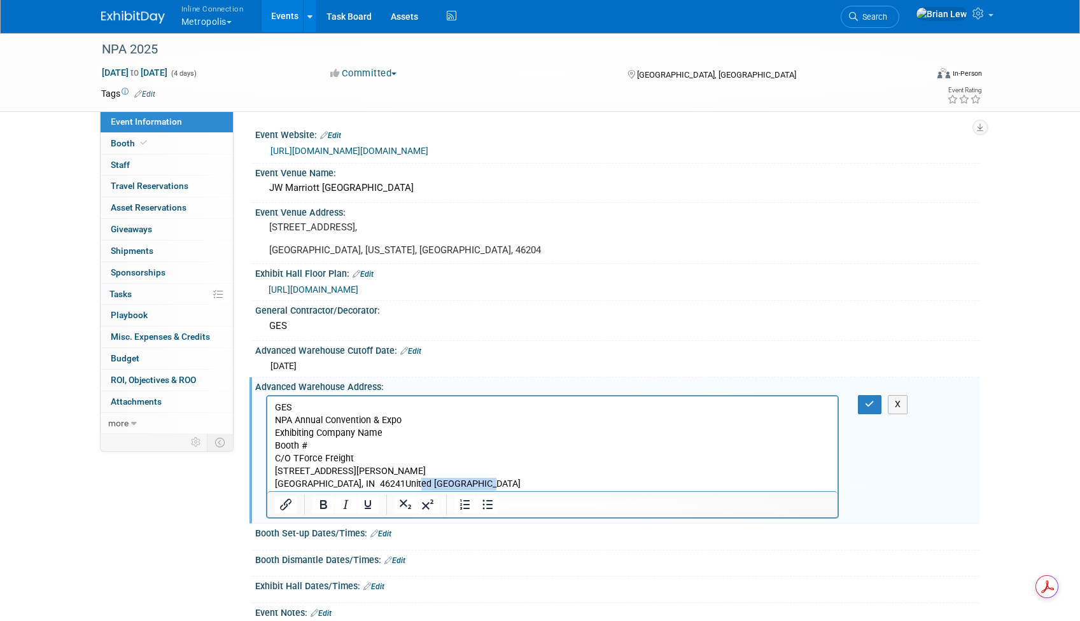
drag, startPoint x: 473, startPoint y: 485, endPoint x: 402, endPoint y: 482, distance: 70.7
click at [403, 482] on p "[GEOGRAPHIC_DATA], IN 46241United [GEOGRAPHIC_DATA]" at bounding box center [552, 484] width 556 height 13
click at [869, 403] on icon "button" at bounding box center [870, 404] width 10 height 9
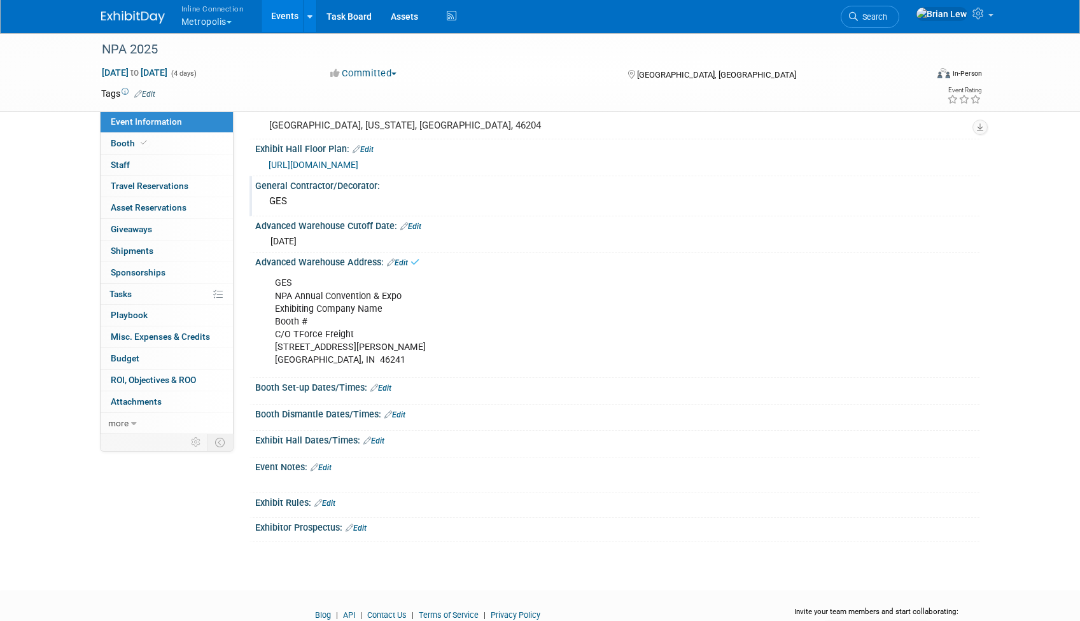
scroll to position [183, 0]
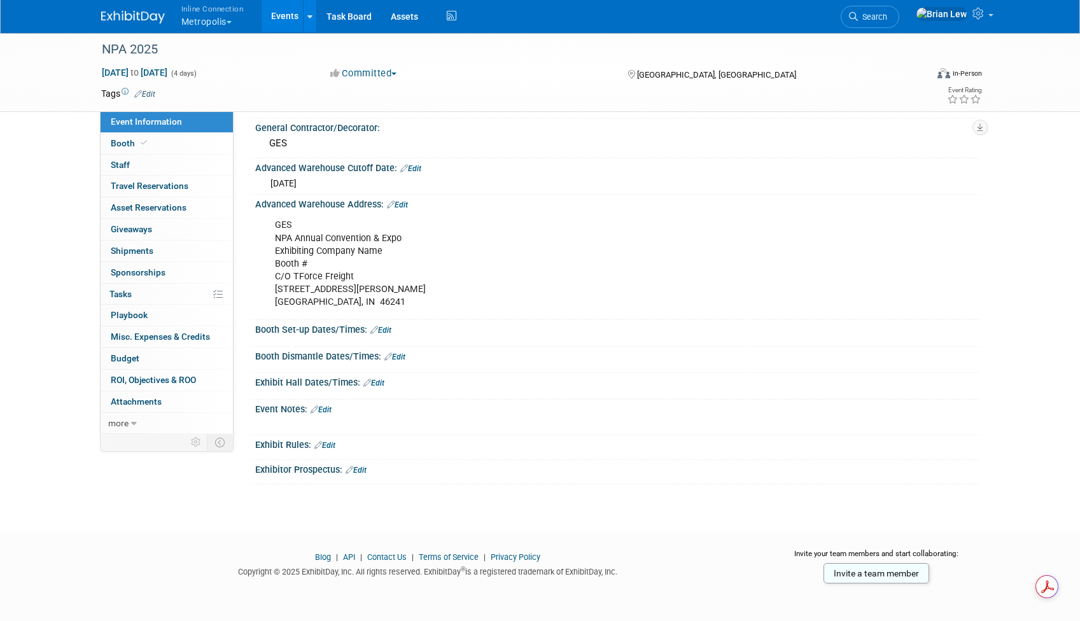
click at [388, 326] on link "Edit" at bounding box center [380, 330] width 21 height 9
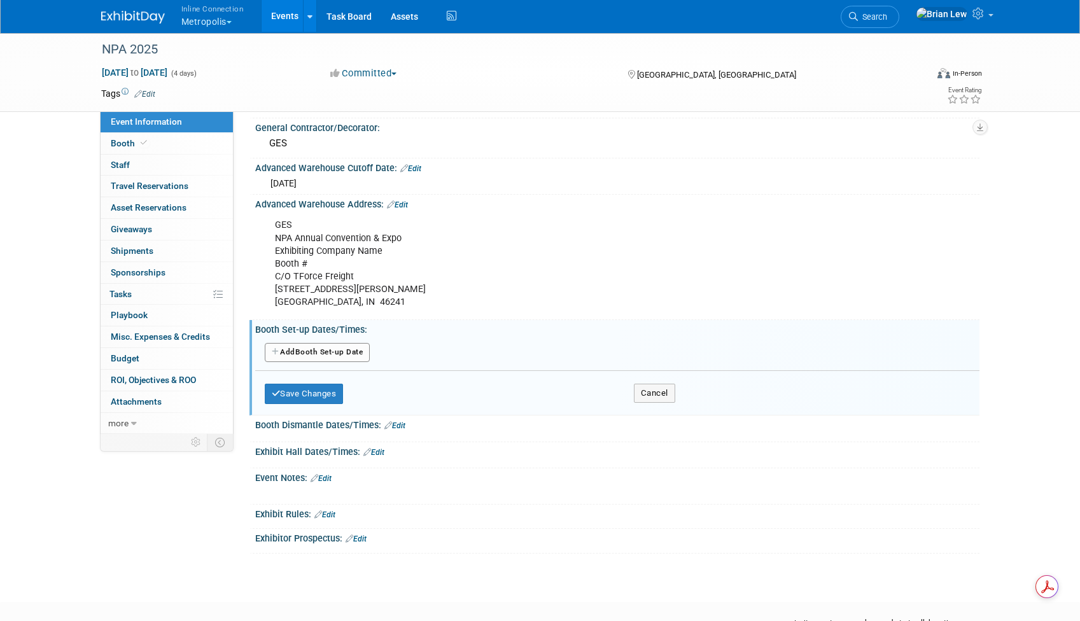
click at [342, 358] on button "Add Another Booth Set-up Date" at bounding box center [318, 352] width 106 height 19
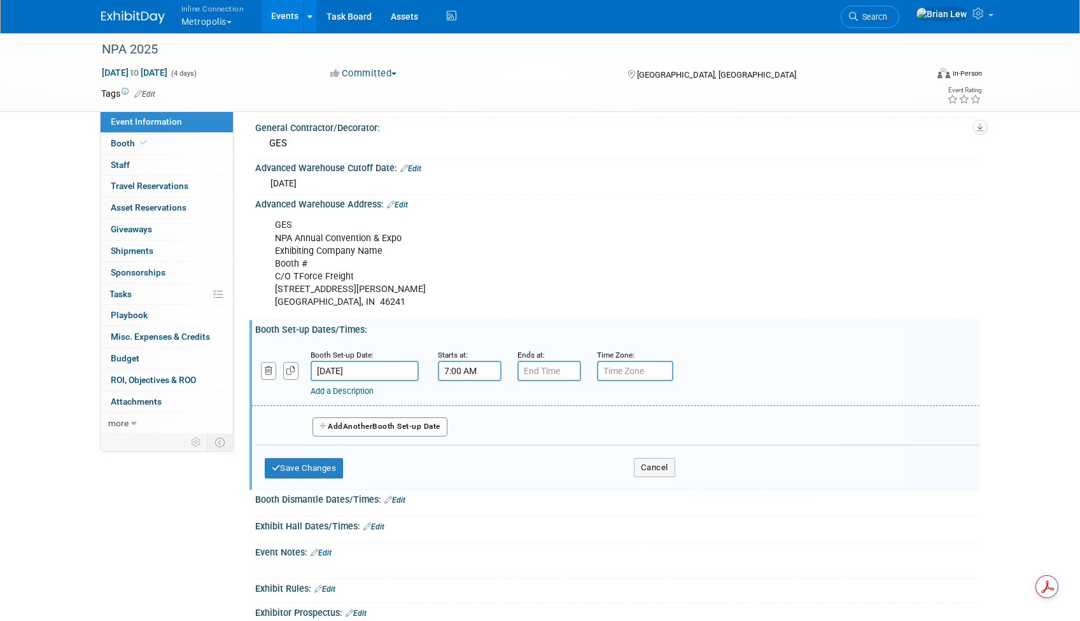
click at [477, 373] on input "7:00 AM" at bounding box center [470, 371] width 64 height 20
click at [467, 451] on span at bounding box center [467, 458] width 22 height 22
click at [517, 430] on span "00" at bounding box center [527, 429] width 24 height 23
click at [539, 443] on td "30" at bounding box center [543, 437] width 41 height 34
type input "6:30 AM"
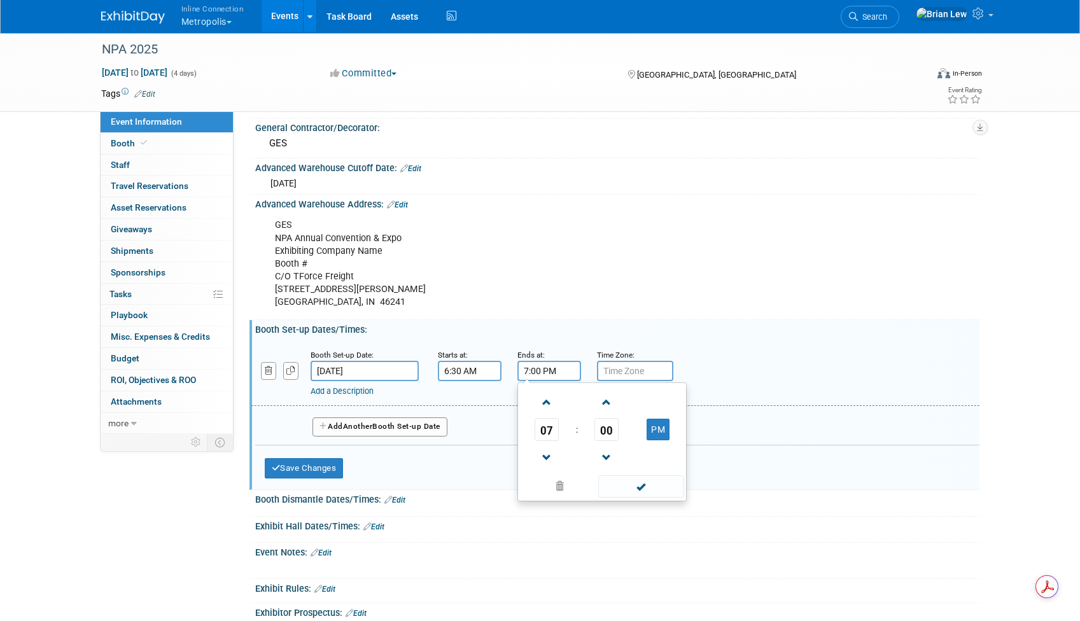
click at [555, 368] on input "7:00 PM" at bounding box center [549, 371] width 64 height 20
click at [549, 431] on span "07" at bounding box center [547, 429] width 24 height 23
click at [585, 435] on td "05" at bounding box center [581, 437] width 41 height 34
type input "5:00 PM"
click at [407, 428] on button "Add Another Booth Set-up Date" at bounding box center [379, 426] width 135 height 19
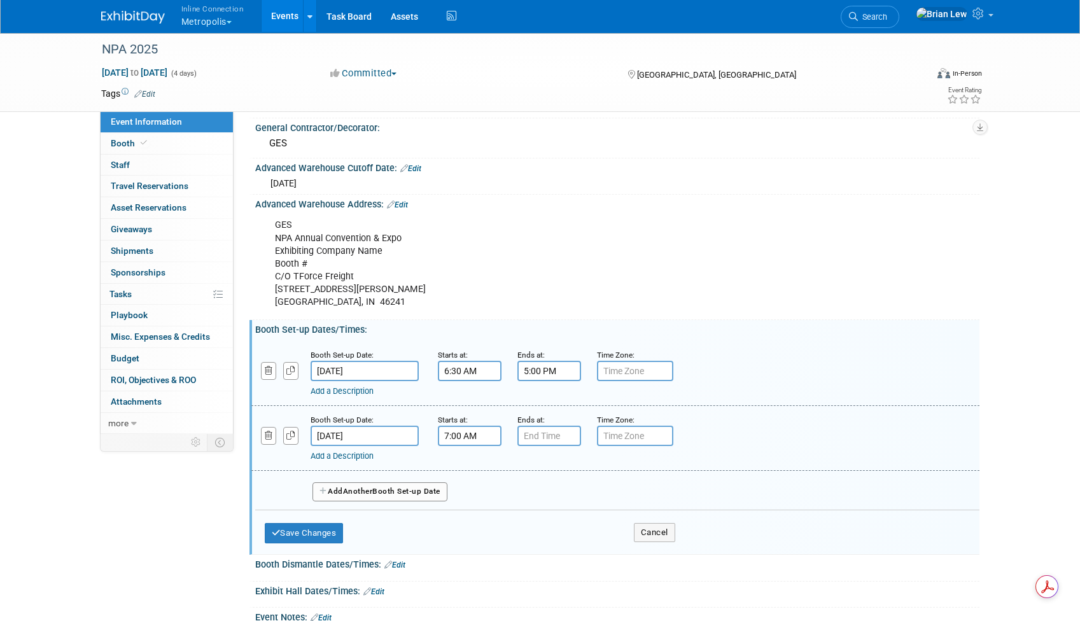
click at [472, 427] on input "7:00 AM" at bounding box center [470, 436] width 64 height 20
click at [469, 471] on span at bounding box center [467, 467] width 22 height 22
type input "8:00 AM"
click at [556, 431] on input "7:00 PM" at bounding box center [549, 436] width 64 height 20
click at [544, 493] on span "07" at bounding box center [547, 494] width 24 height 23
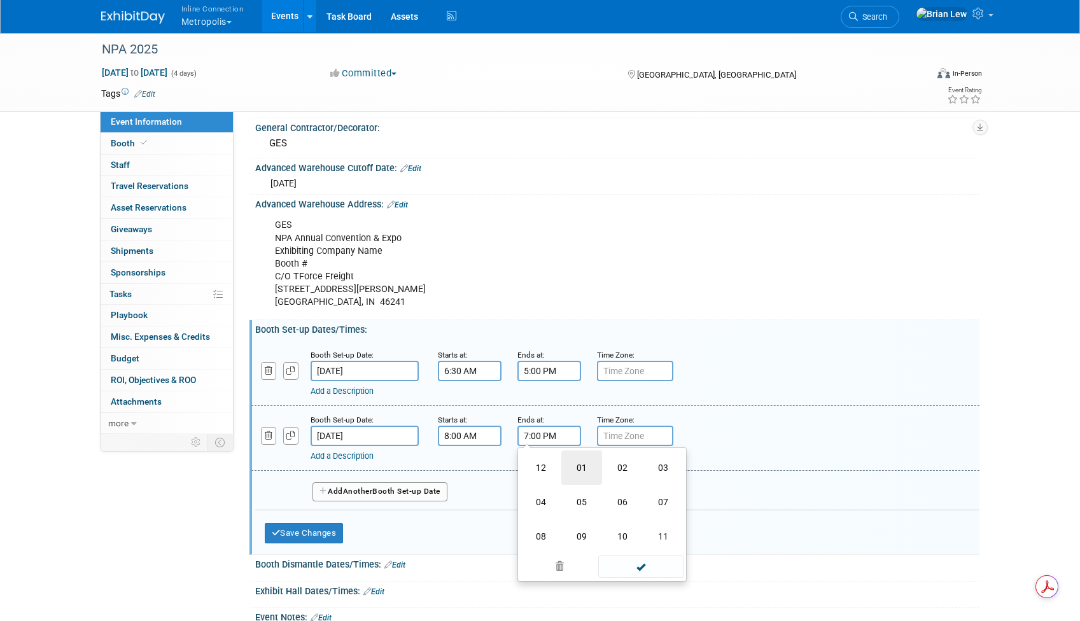
click at [588, 468] on td "01" at bounding box center [581, 468] width 41 height 34
type input "1:00 PM"
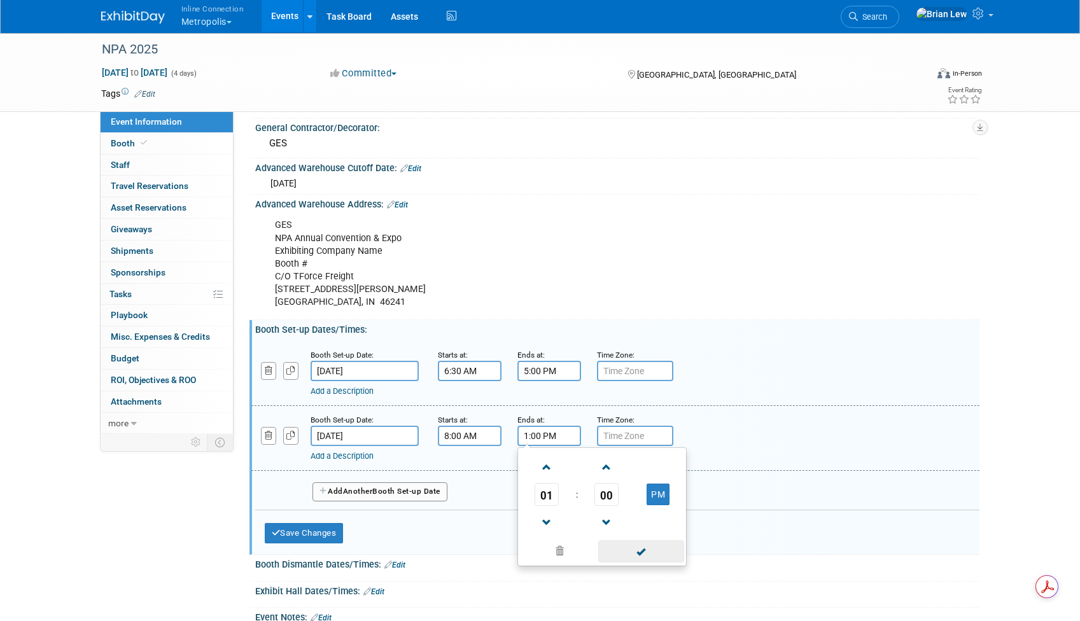
click at [631, 553] on span at bounding box center [641, 551] width 86 height 22
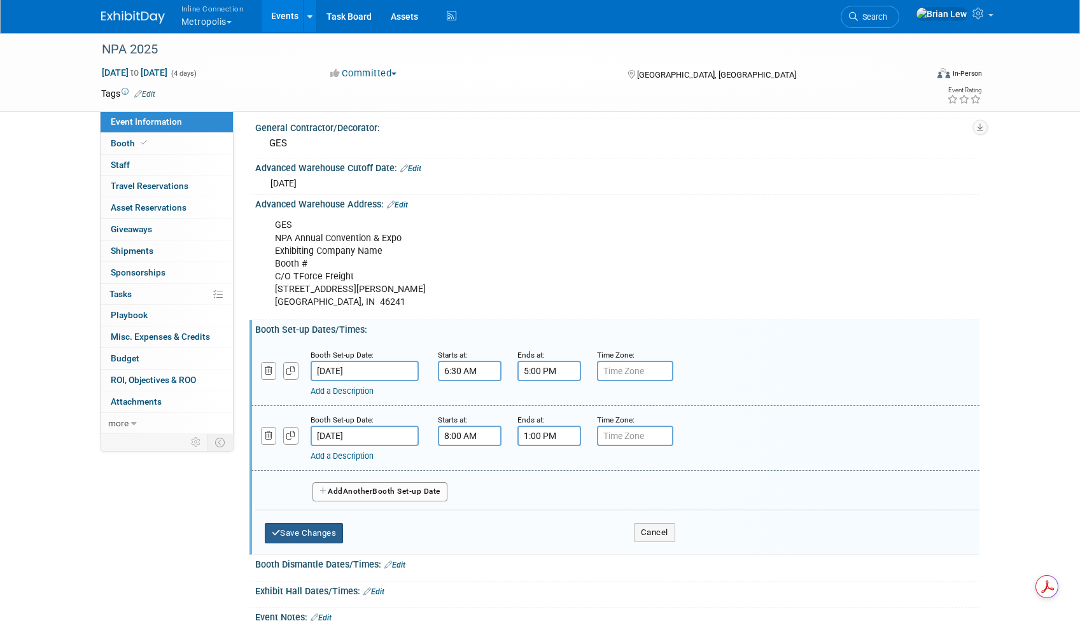
click at [291, 533] on button "Save Changes" at bounding box center [304, 533] width 79 height 20
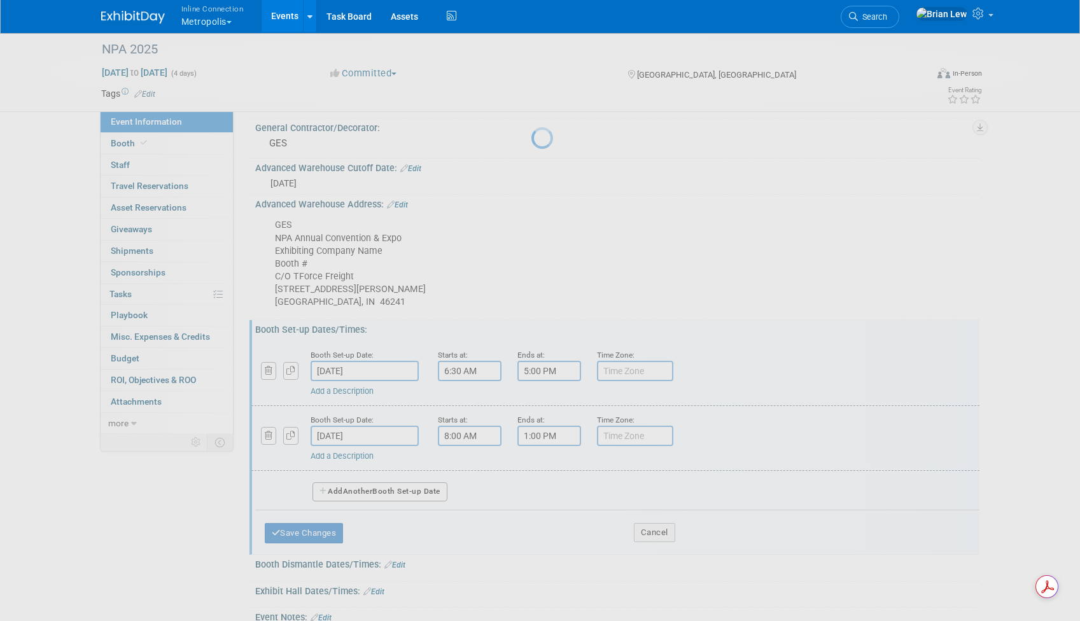
scroll to position [179, 0]
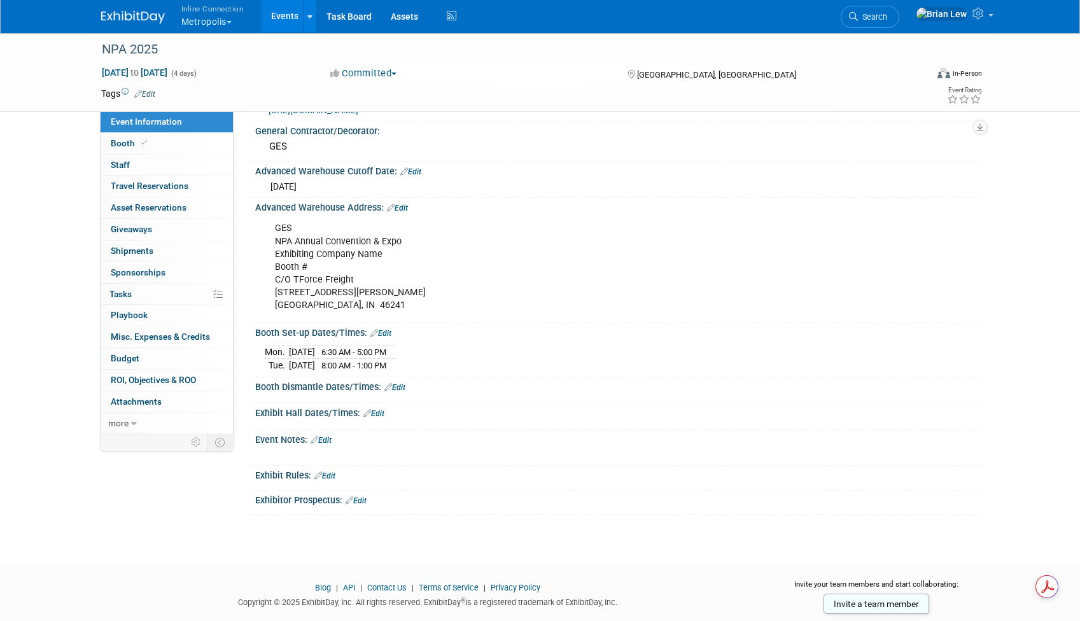
click at [400, 386] on link "Edit" at bounding box center [394, 387] width 21 height 9
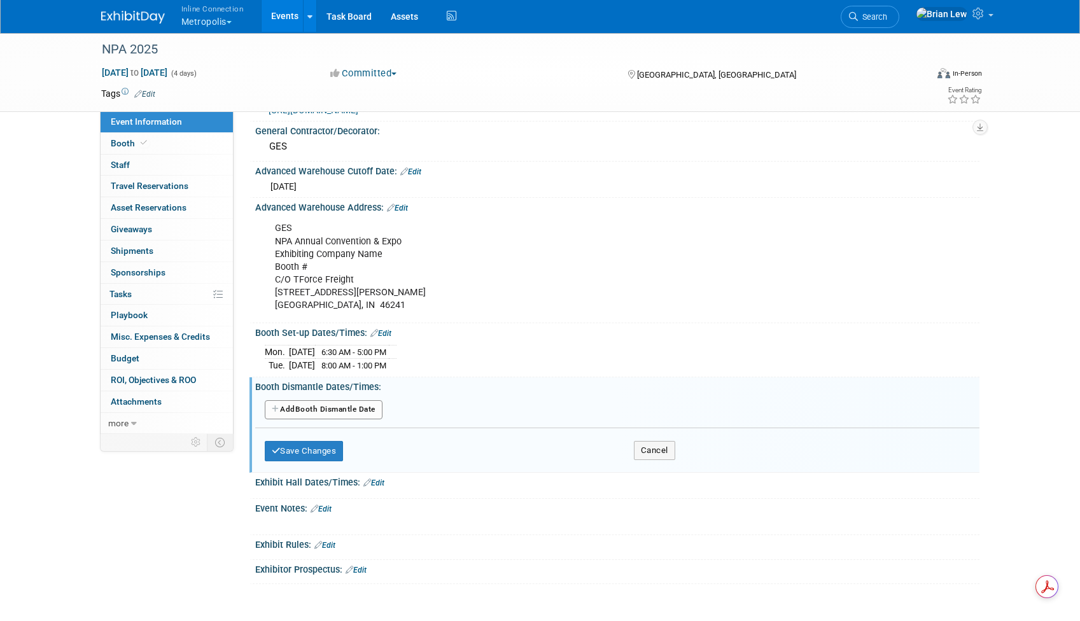
click at [342, 405] on button "Add Another Booth Dismantle Date" at bounding box center [324, 409] width 118 height 19
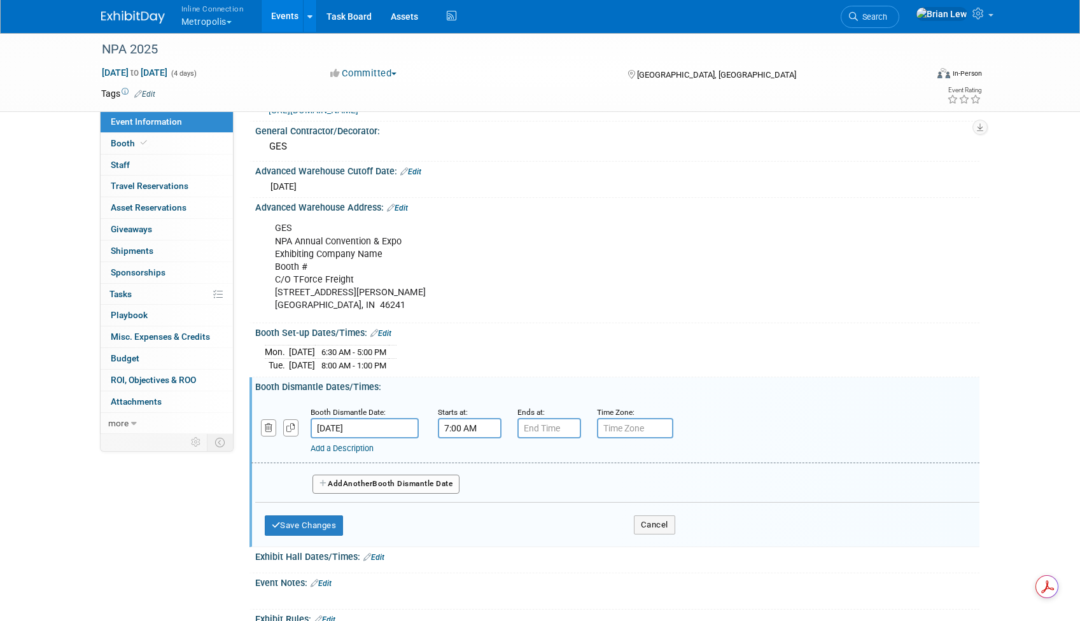
click at [443, 429] on input "7:00 AM" at bounding box center [470, 428] width 64 height 20
click at [467, 482] on span "07" at bounding box center [467, 486] width 24 height 23
click at [459, 467] on td "12" at bounding box center [461, 460] width 41 height 34
click at [536, 488] on span "00" at bounding box center [527, 486] width 24 height 23
click at [531, 489] on td "30" at bounding box center [543, 494] width 41 height 34
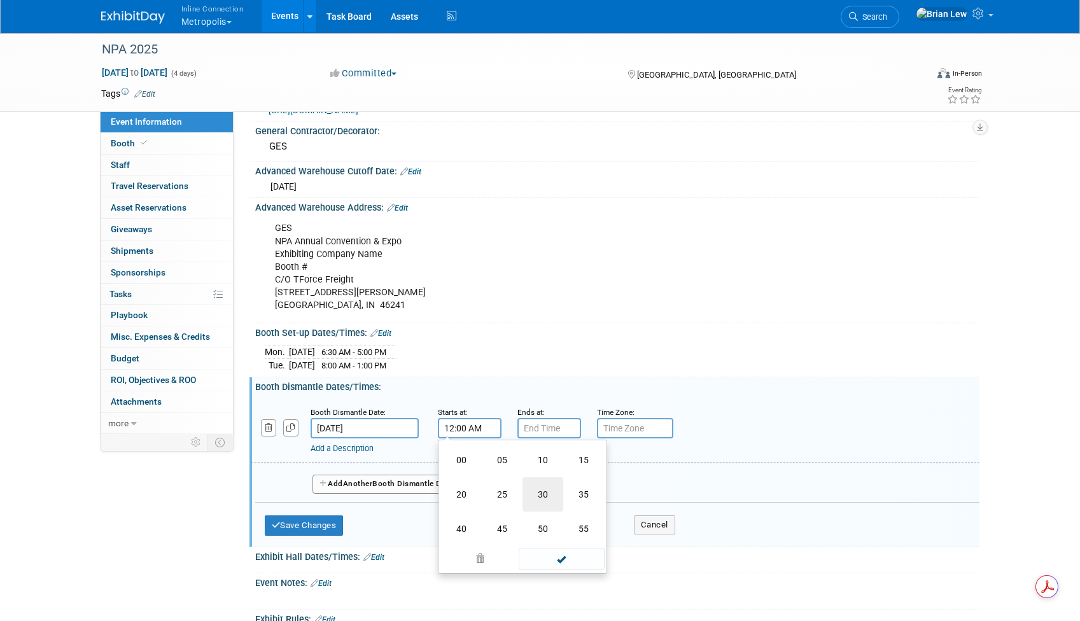
type input "12:30 AM"
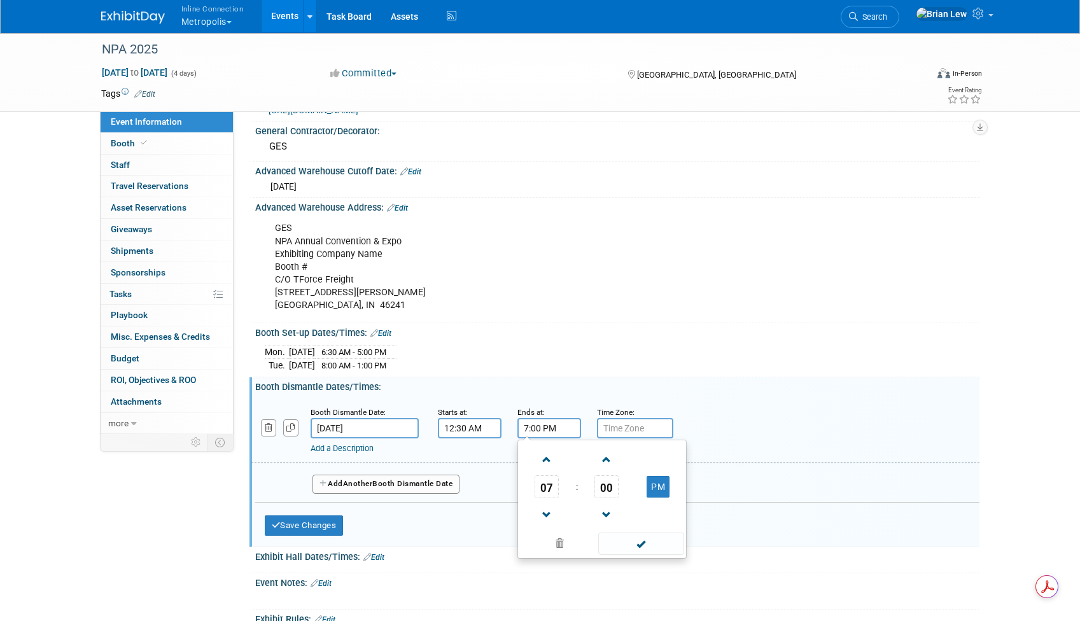
click at [554, 424] on input "7:00 PM" at bounding box center [549, 428] width 64 height 20
click at [547, 514] on span at bounding box center [547, 515] width 22 height 22
type input "6:00 PM"
click at [635, 538] on span at bounding box center [641, 544] width 86 height 22
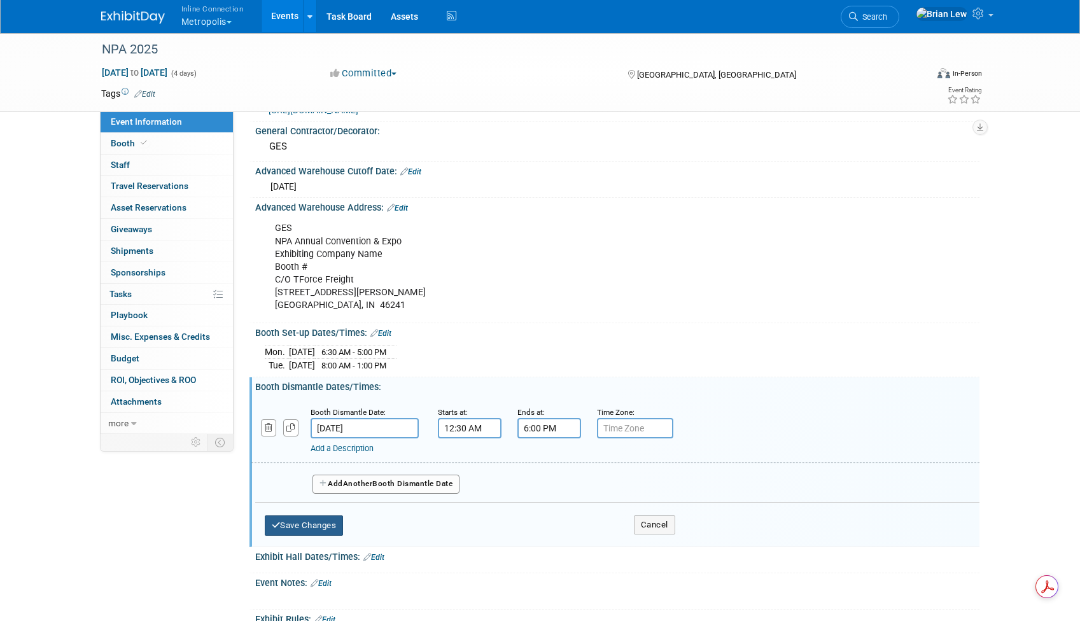
drag, startPoint x: 333, startPoint y: 521, endPoint x: 344, endPoint y: 500, distance: 24.2
click at [333, 522] on button "Save Changes" at bounding box center [304, 526] width 79 height 20
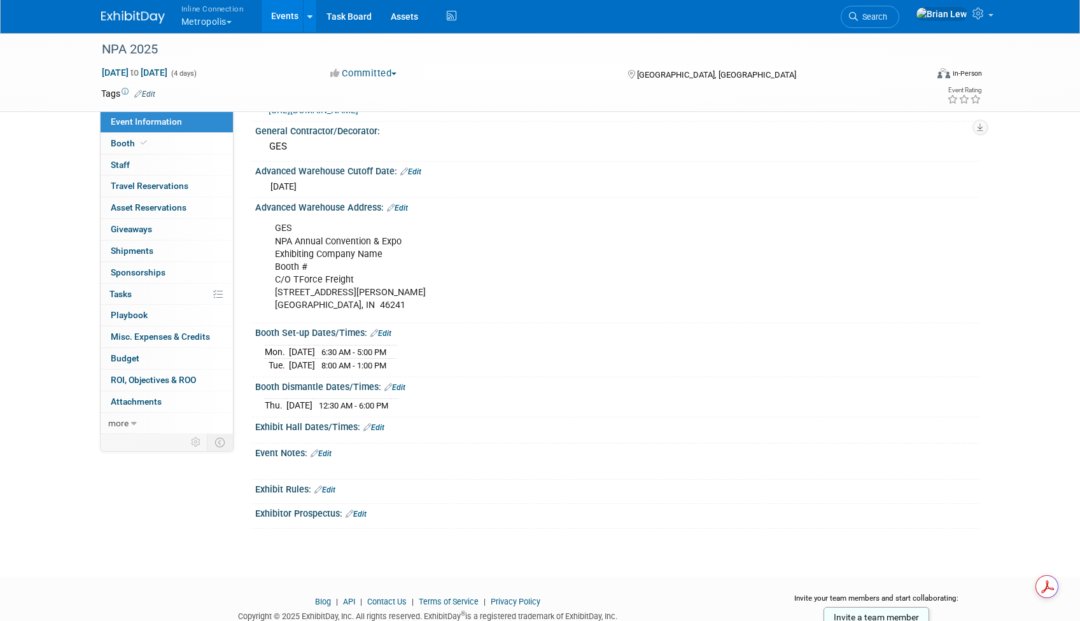
click at [370, 425] on icon at bounding box center [367, 427] width 8 height 8
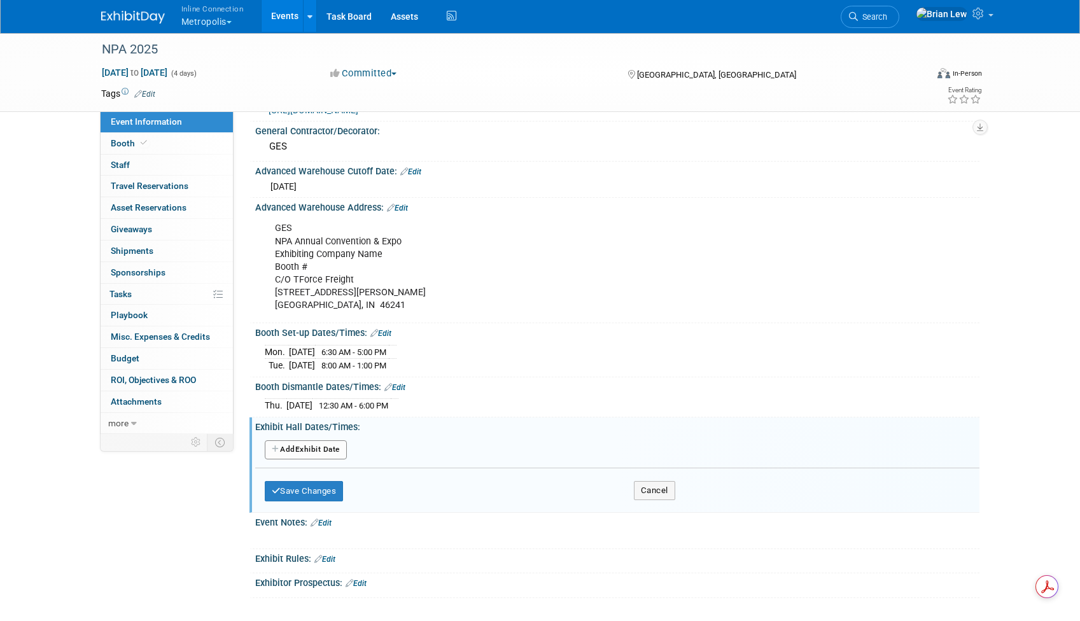
click at [297, 453] on button "Add Another Exhibit Date" at bounding box center [306, 449] width 82 height 19
select select "8"
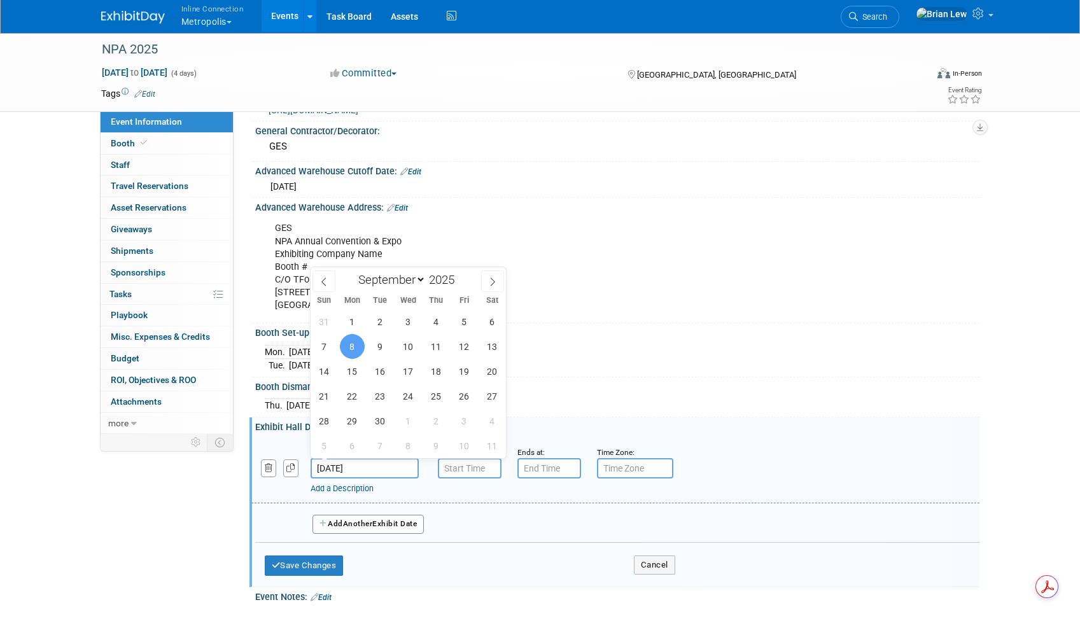
click at [363, 473] on input "[DATE]" at bounding box center [365, 468] width 108 height 20
click at [377, 346] on span "9" at bounding box center [380, 346] width 25 height 25
type input "[DATE]"
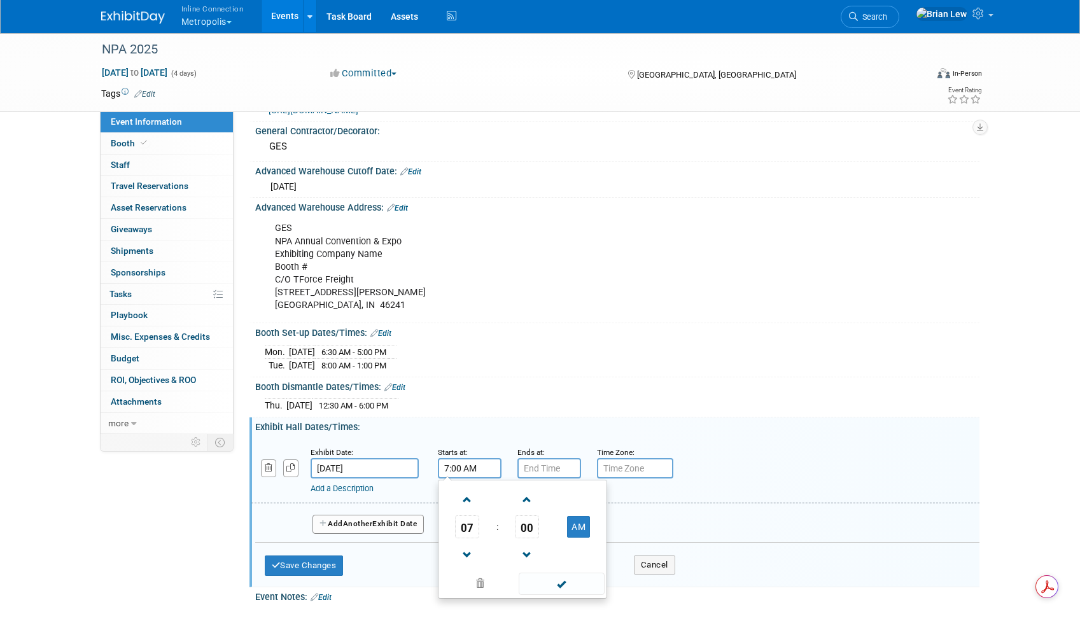
click at [478, 473] on input "7:00 AM" at bounding box center [470, 468] width 64 height 20
click at [468, 526] on span "07" at bounding box center [467, 527] width 24 height 23
click at [544, 500] on td "02" at bounding box center [543, 500] width 41 height 34
click at [572, 524] on button "AM" at bounding box center [578, 527] width 23 height 22
type input "2:00 PM"
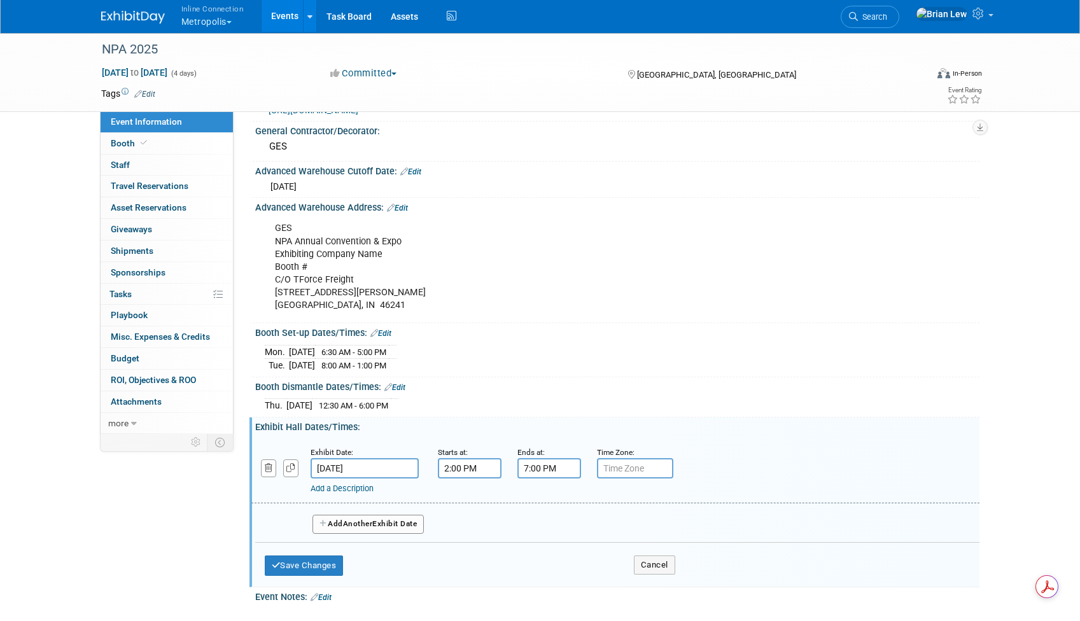
click at [544, 468] on input "7:00 PM" at bounding box center [549, 468] width 64 height 20
click at [549, 547] on span at bounding box center [547, 555] width 22 height 22
click at [614, 526] on span "00" at bounding box center [606, 527] width 24 height 23
click at [629, 536] on td "30" at bounding box center [622, 534] width 41 height 34
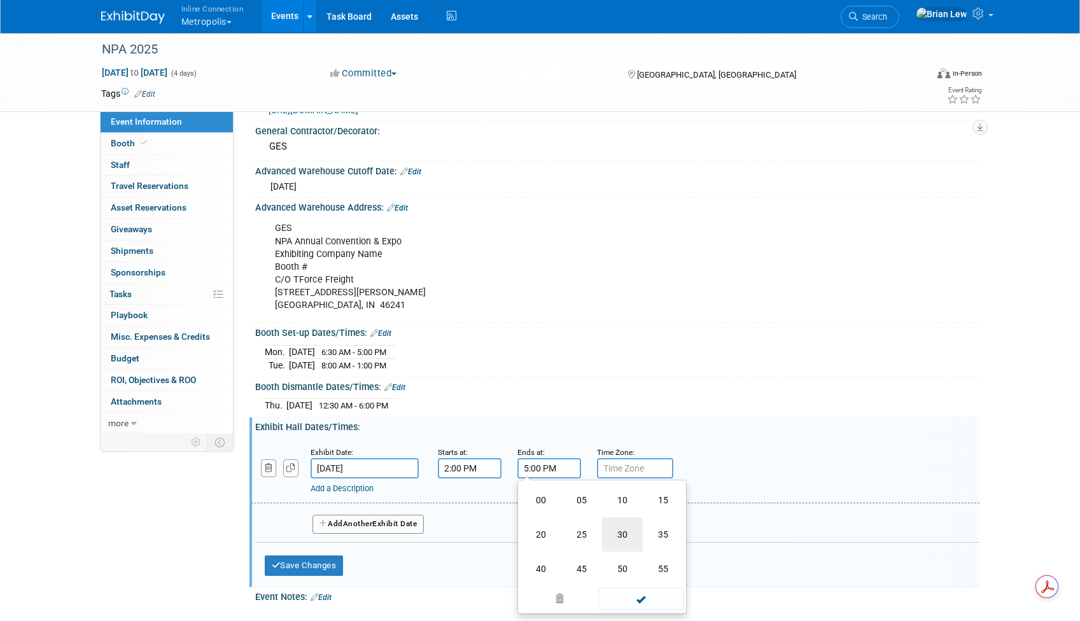
type input "5:30 PM"
click at [648, 579] on span at bounding box center [641, 584] width 86 height 22
click at [407, 523] on button "Add Another Exhibit Date" at bounding box center [368, 524] width 112 height 19
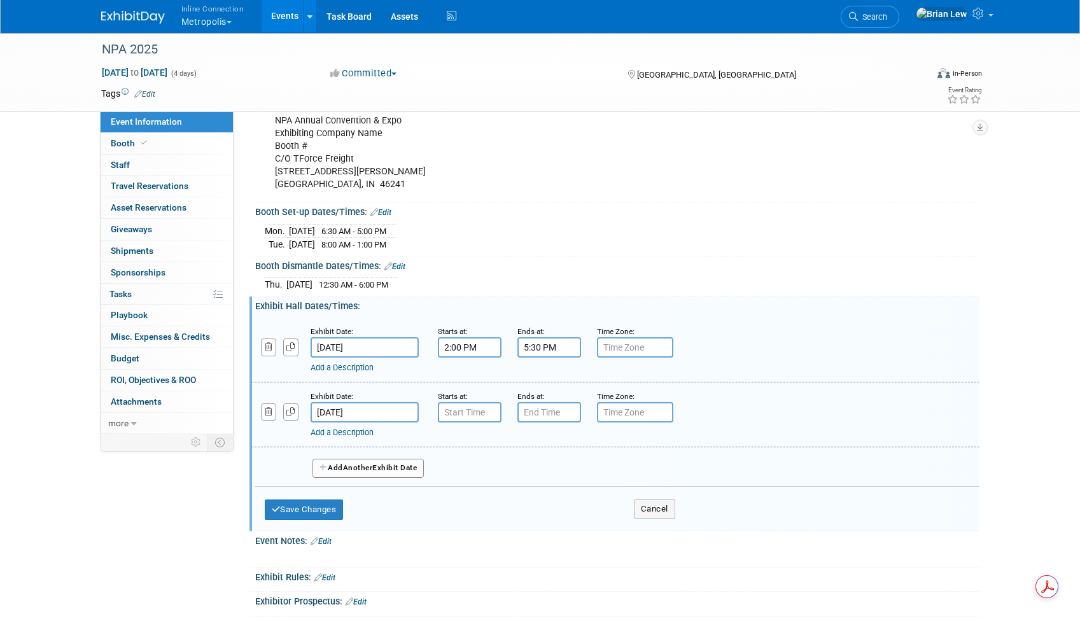
scroll to position [303, 0]
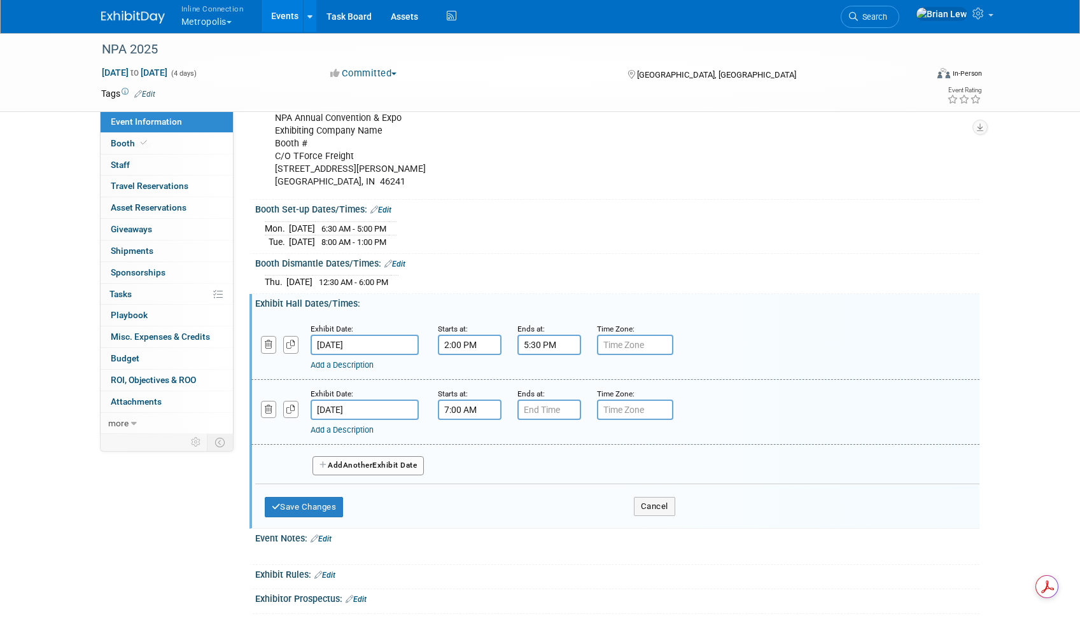
click at [449, 413] on input "7:00 AM" at bounding box center [470, 410] width 64 height 20
click at [467, 469] on span "07" at bounding box center [467, 468] width 24 height 23
click at [461, 440] on td "12" at bounding box center [461, 441] width 41 height 34
type input "12:00 AM"
type input "7:00 PM"
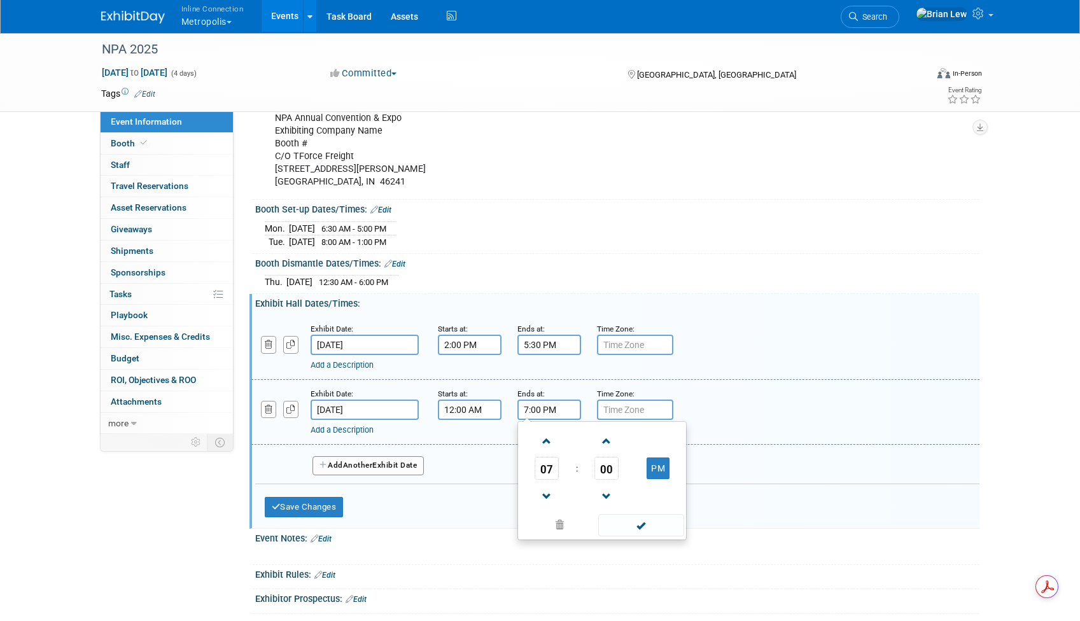
click at [537, 409] on input "7:00 PM" at bounding box center [549, 410] width 64 height 20
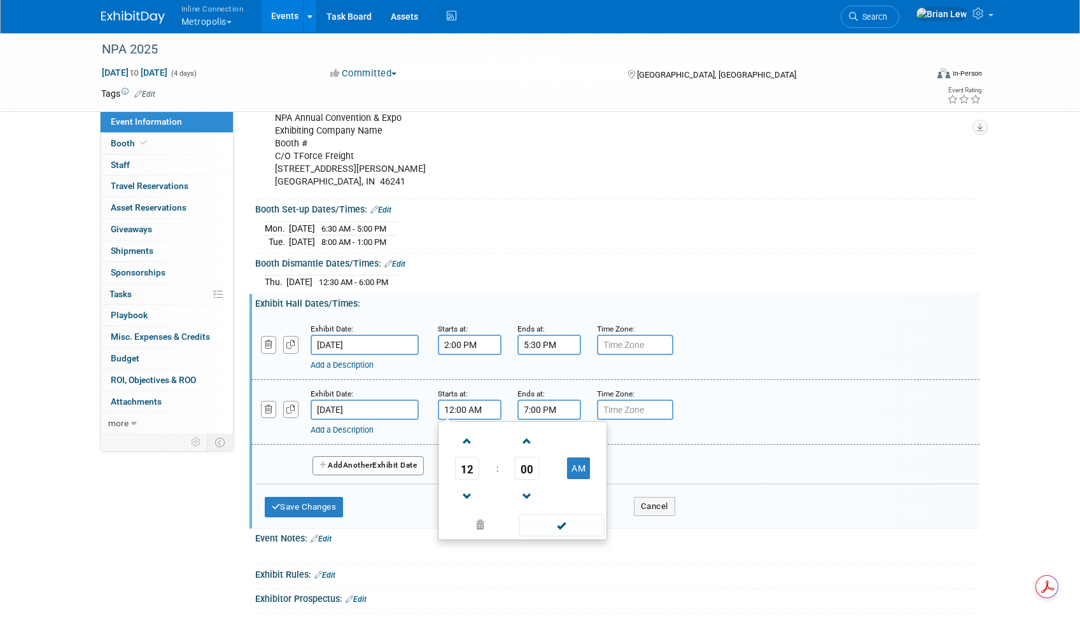
click at [475, 407] on input "12:00 AM" at bounding box center [470, 410] width 64 height 20
click at [572, 465] on button "AM" at bounding box center [578, 469] width 23 height 22
type input "12:00 PM"
click at [549, 414] on input "7:00 PM" at bounding box center [549, 410] width 64 height 20
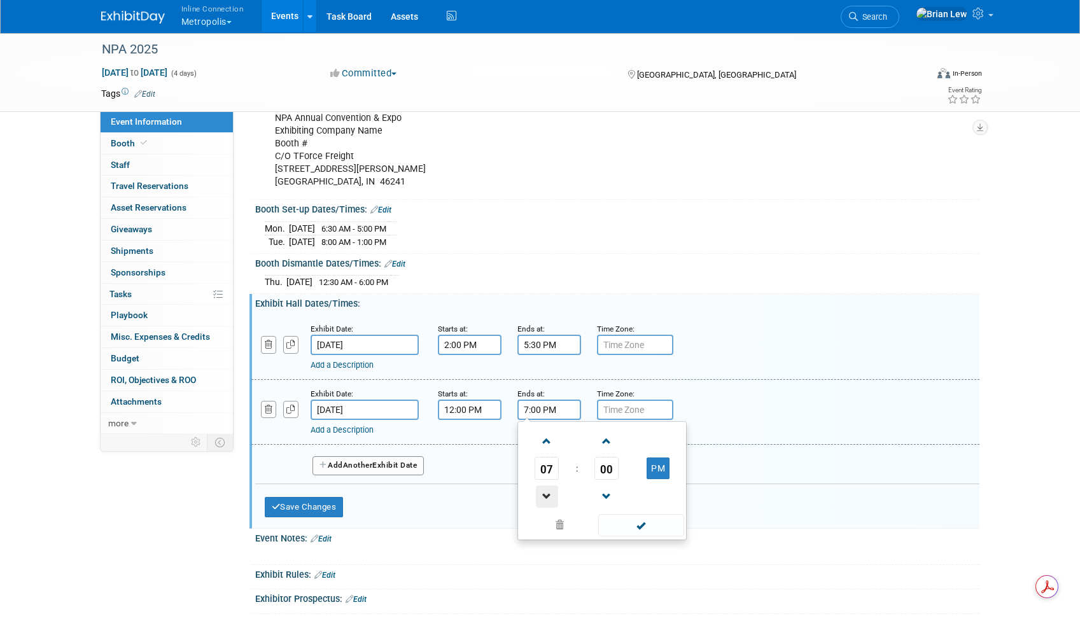
click at [550, 496] on span at bounding box center [547, 497] width 22 height 22
click at [603, 465] on span "00" at bounding box center [606, 468] width 24 height 23
click at [614, 472] on td "30" at bounding box center [622, 476] width 41 height 34
type input "5:30 PM"
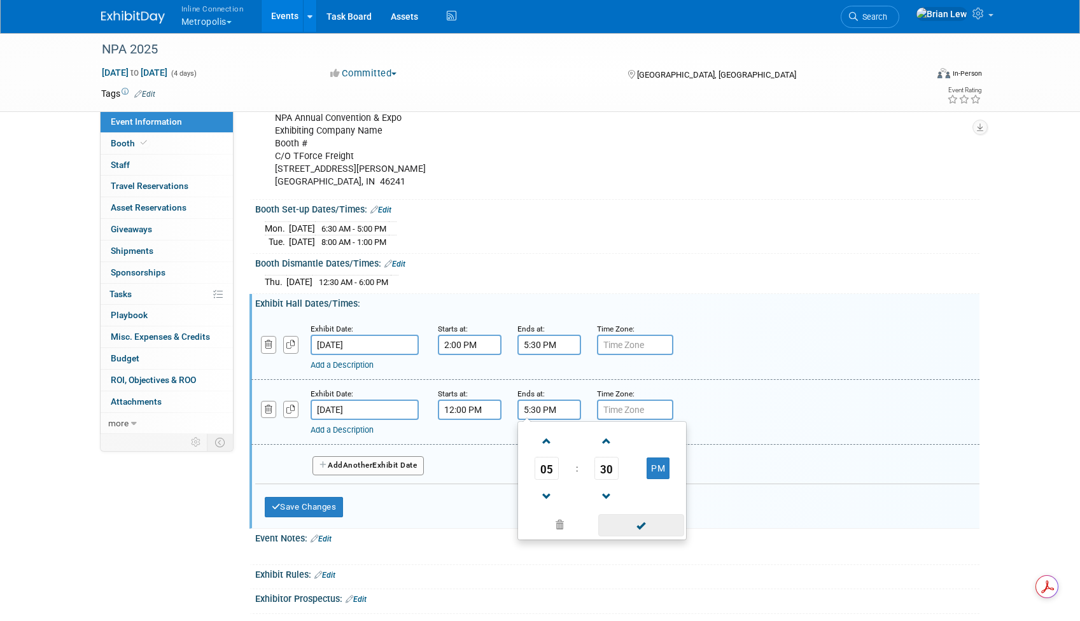
click at [640, 524] on span at bounding box center [641, 525] width 86 height 22
click at [389, 465] on button "Add Another Exhibit Date" at bounding box center [368, 465] width 112 height 19
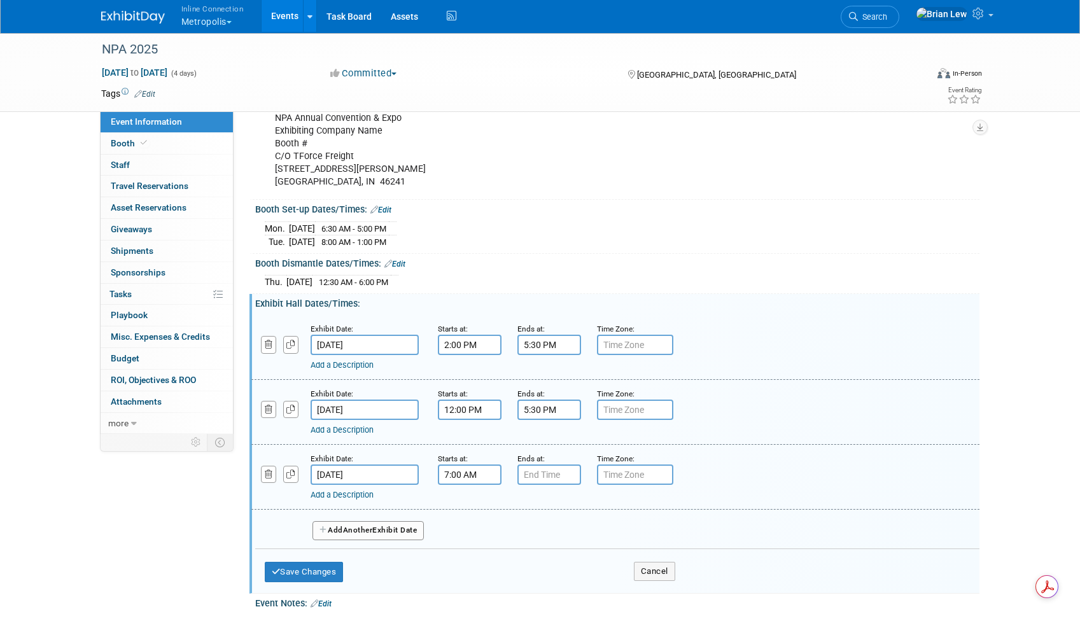
click at [479, 469] on input "7:00 AM" at bounding box center [470, 475] width 64 height 20
click at [465, 508] on span at bounding box center [467, 506] width 22 height 22
type input "9:00 AM"
click at [531, 475] on input "7:00 PM" at bounding box center [549, 475] width 64 height 20
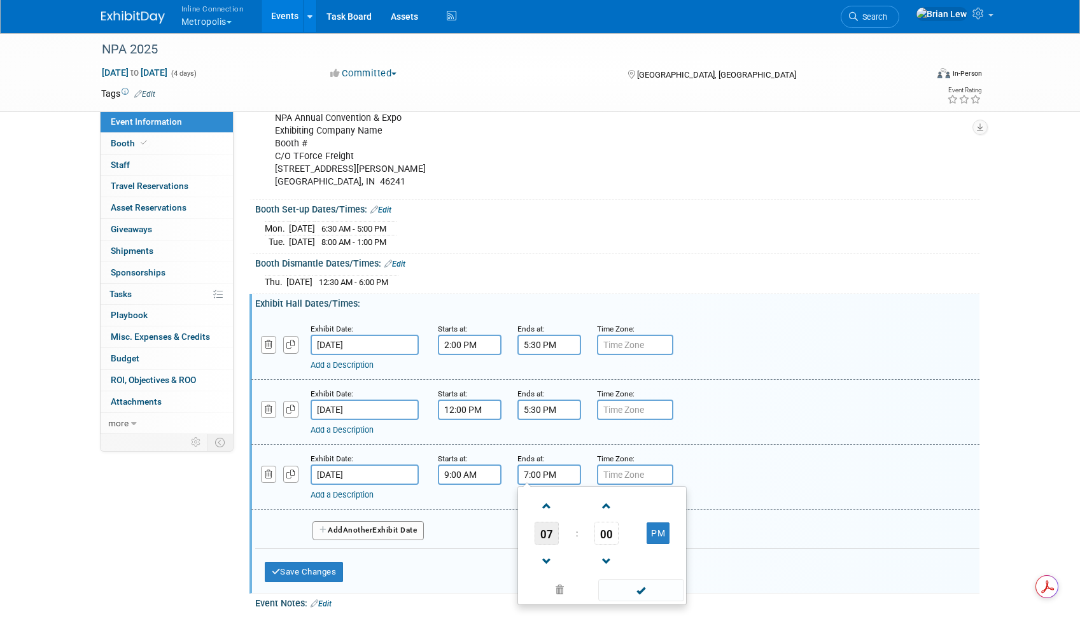
click at [544, 527] on span "07" at bounding box center [547, 533] width 24 height 23
click at [537, 507] on td "12" at bounding box center [541, 506] width 41 height 34
type input "12:00 PM"
click at [646, 596] on span at bounding box center [641, 590] width 86 height 22
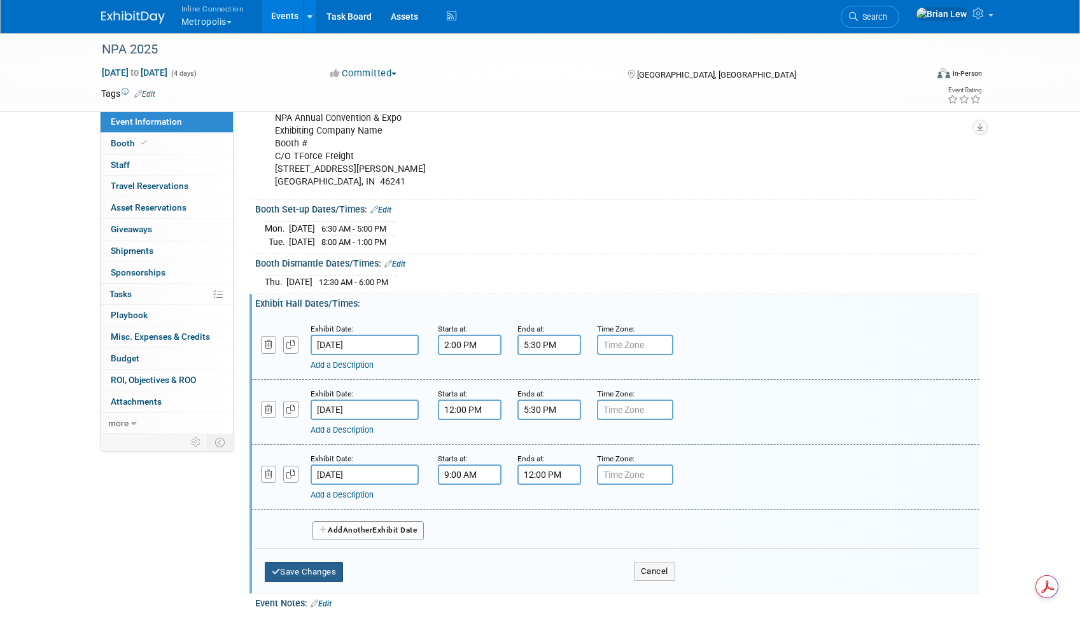
click at [296, 568] on button "Save Changes" at bounding box center [304, 572] width 79 height 20
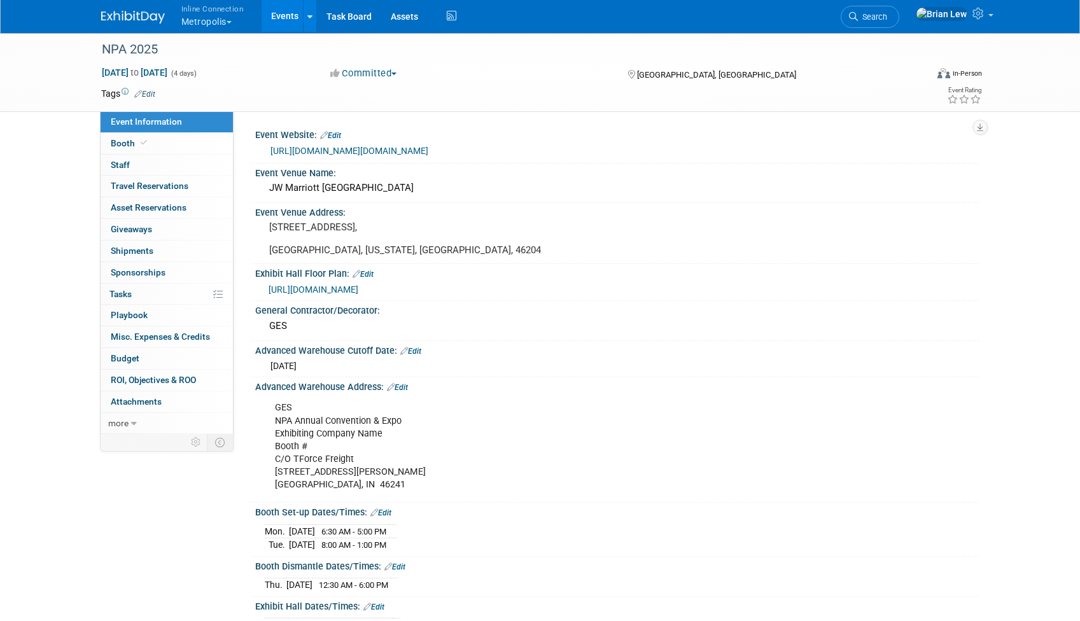
scroll to position [263, 0]
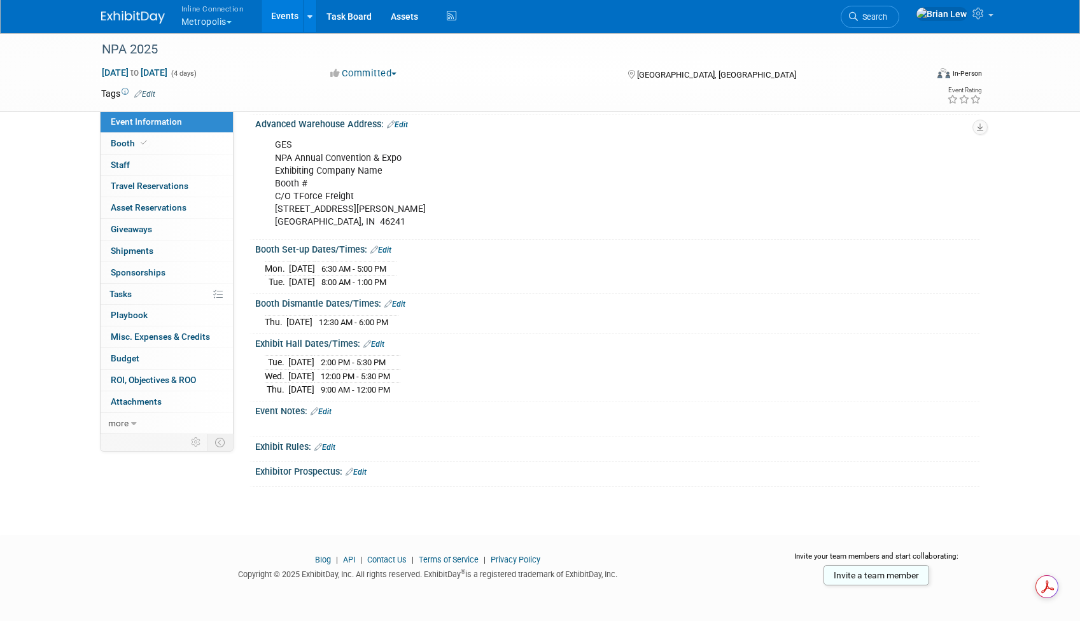
click at [327, 408] on link "Edit" at bounding box center [321, 411] width 21 height 9
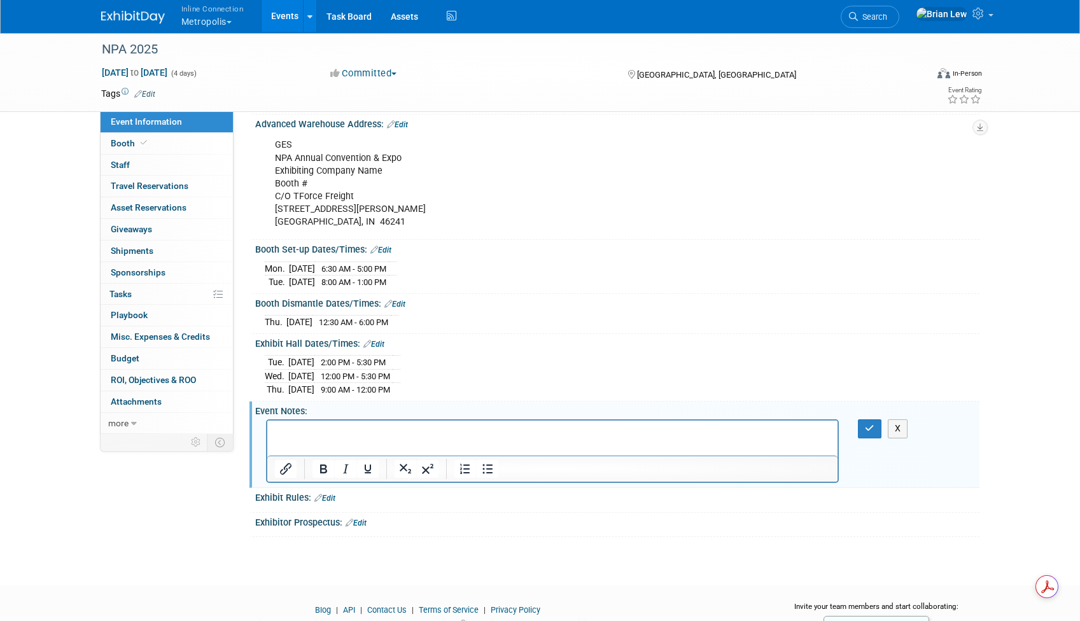
scroll to position [0, 0]
click at [864, 424] on button "button" at bounding box center [870, 428] width 24 height 18
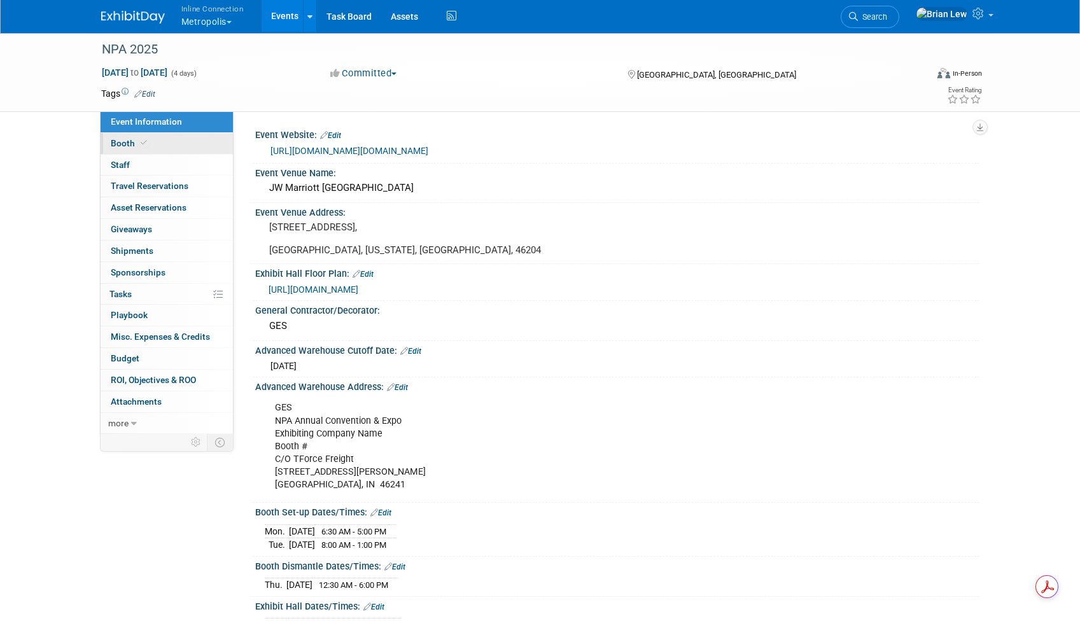
click at [141, 144] on icon at bounding box center [144, 142] width 6 height 7
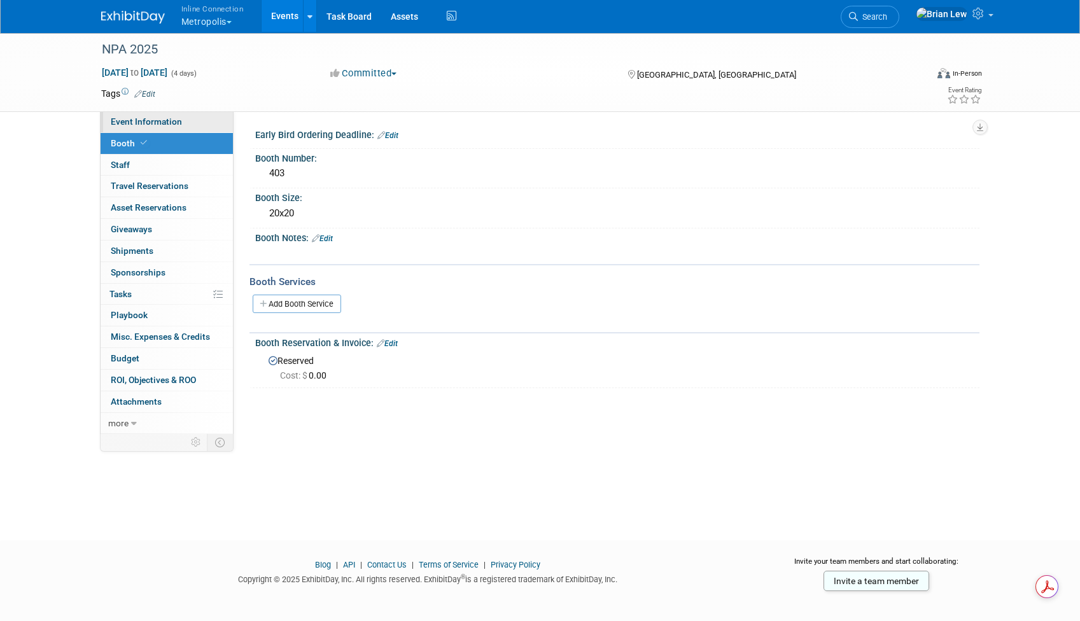
click at [173, 117] on span "Event Information" at bounding box center [146, 121] width 71 height 10
